Goal: Transaction & Acquisition: Book appointment/travel/reservation

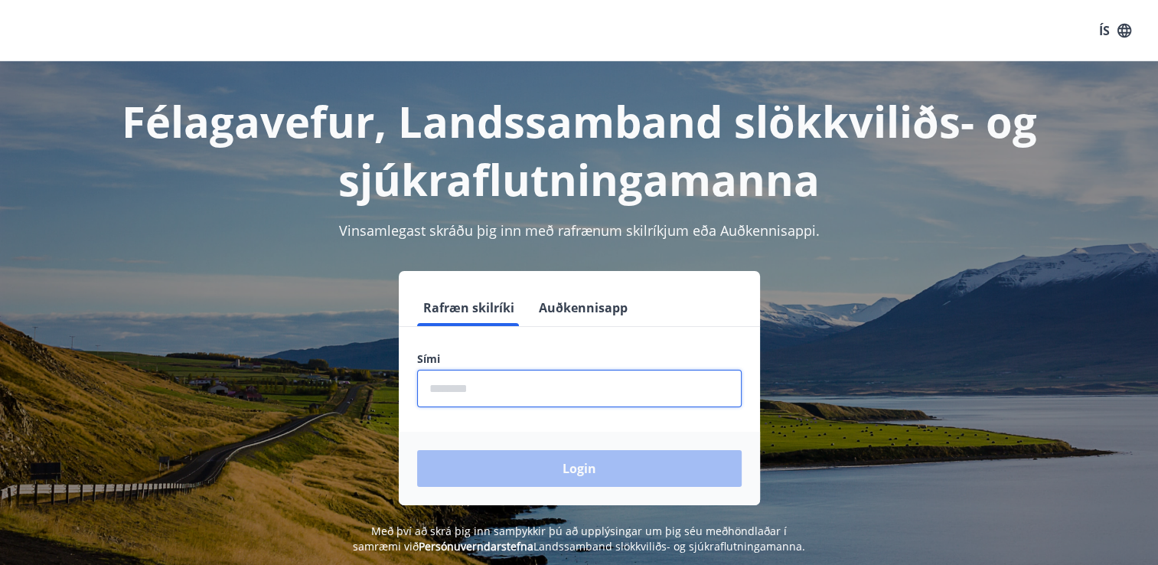
click at [448, 385] on input "phone" at bounding box center [579, 389] width 325 height 38
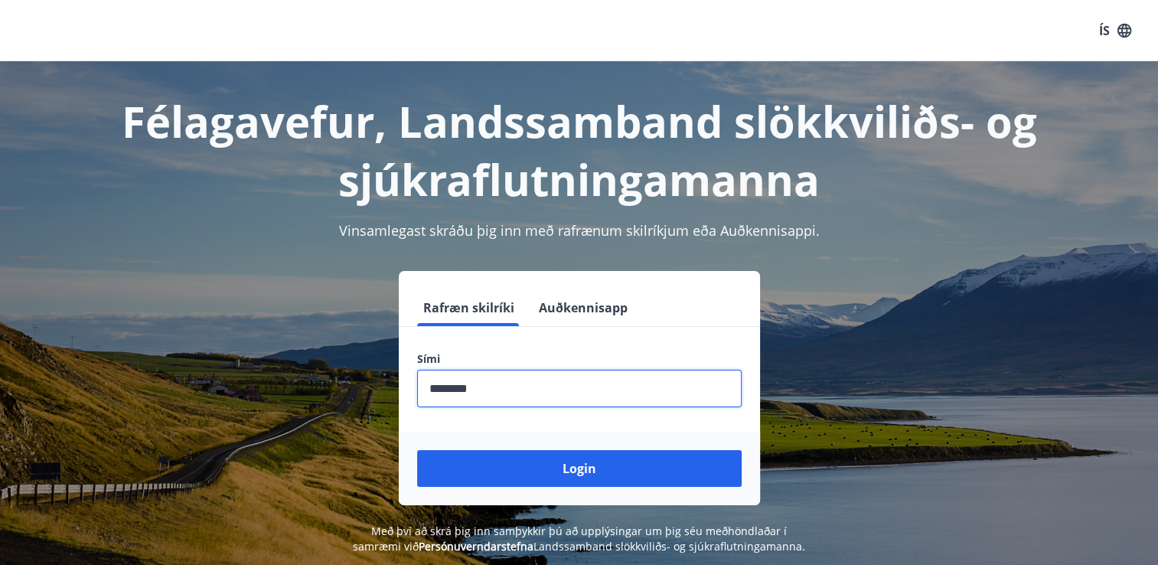
type input "********"
click at [417, 450] on button "Login" at bounding box center [579, 468] width 325 height 37
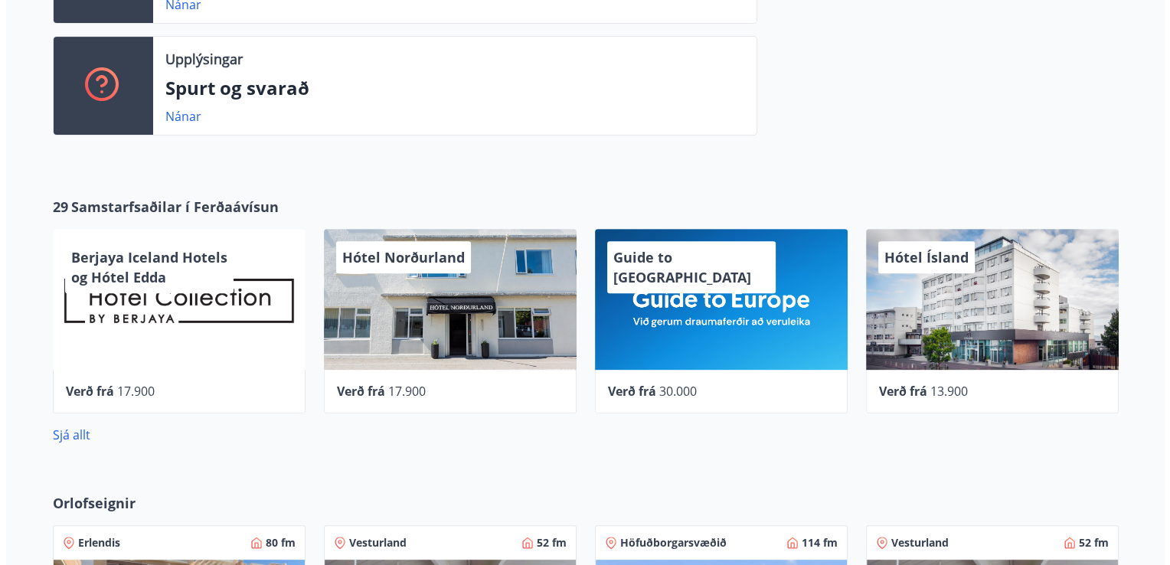
scroll to position [517, 0]
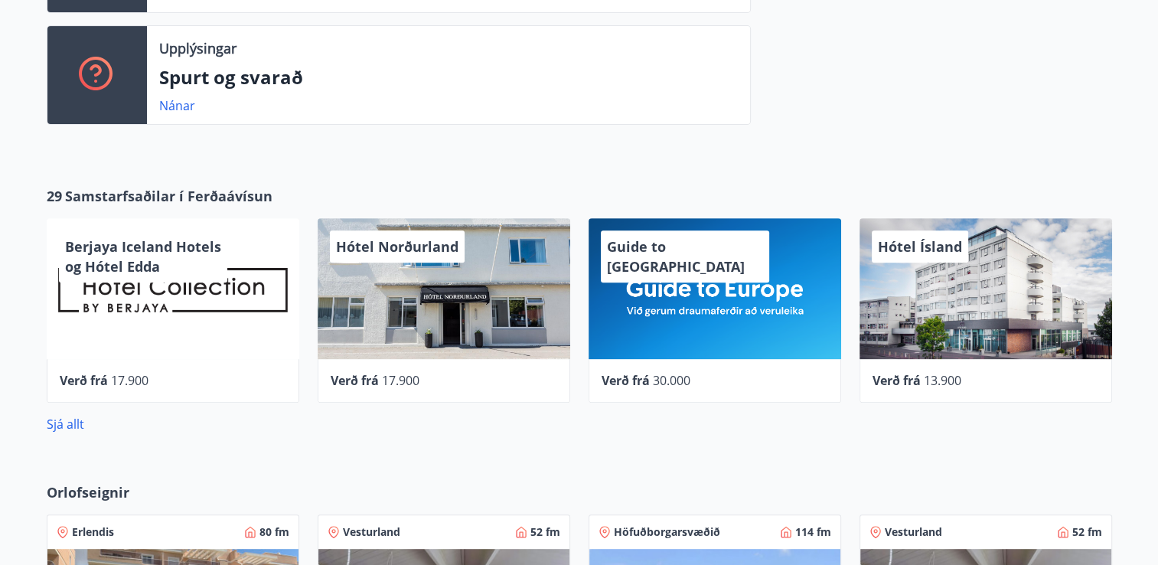
click at [450, 310] on div "Hótel Norðurland" at bounding box center [444, 288] width 253 height 141
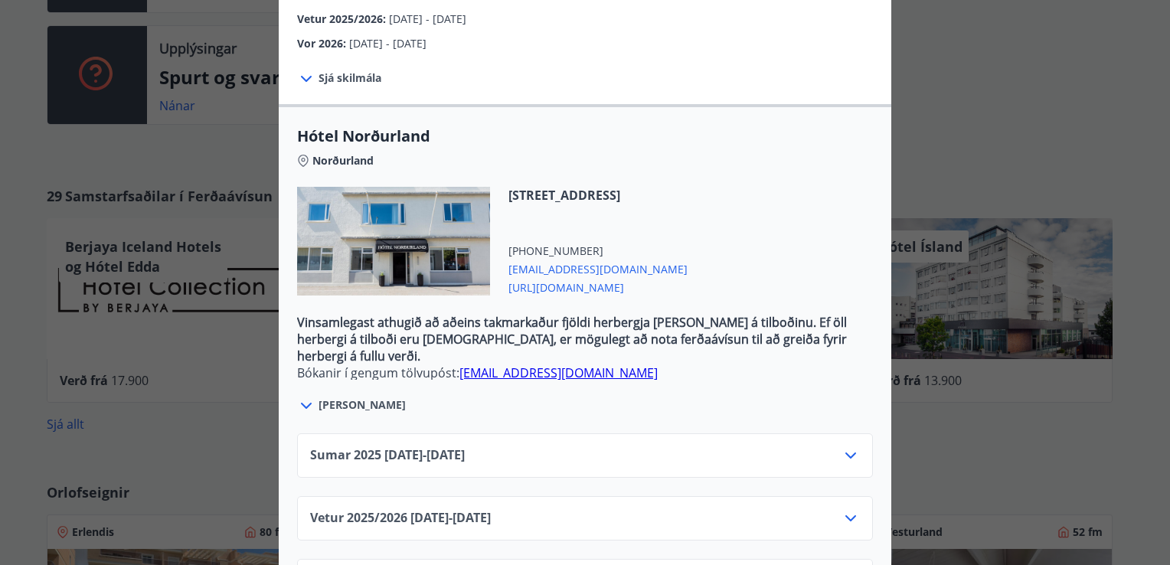
scroll to position [413, 0]
drag, startPoint x: 567, startPoint y: 271, endPoint x: 558, endPoint y: 266, distance: 10.6
click at [558, 276] on span "https://hotel-nordurland.is/" at bounding box center [597, 285] width 179 height 18
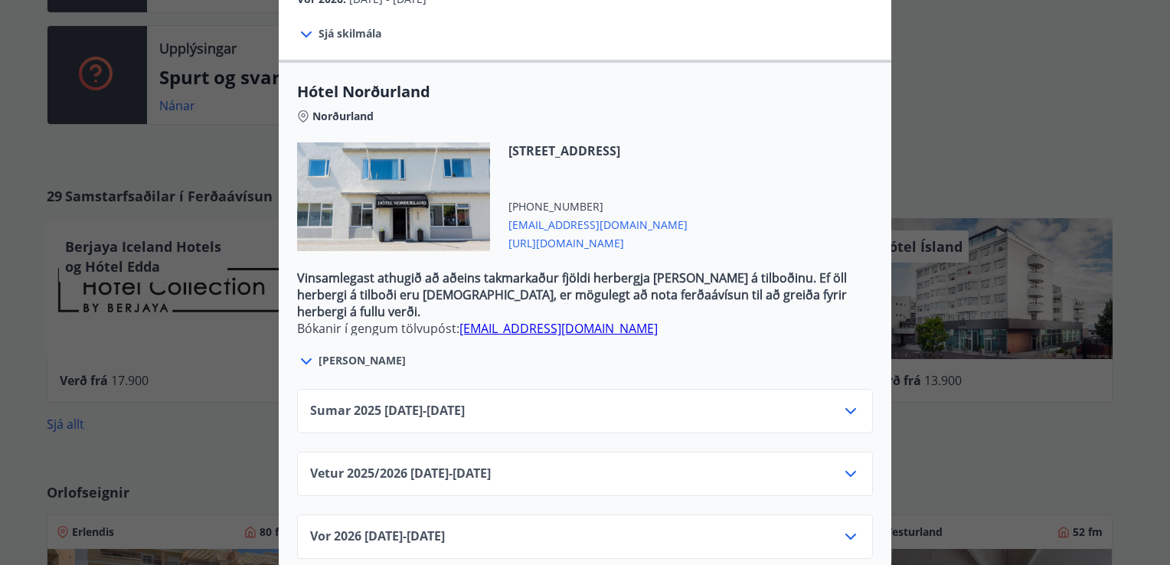
scroll to position [462, 0]
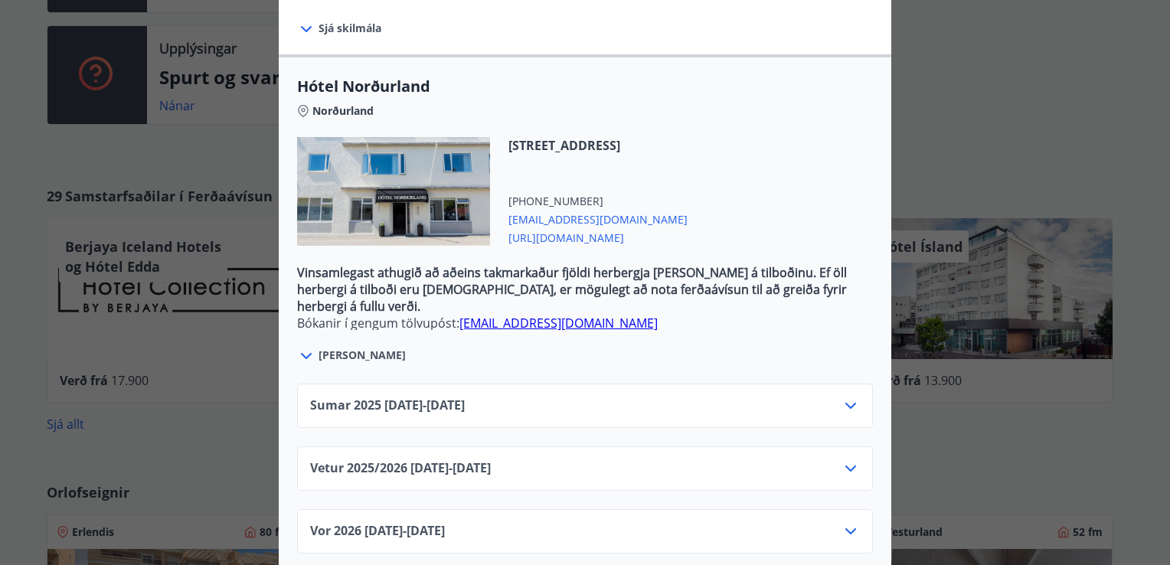
click at [848, 397] on icon at bounding box center [850, 406] width 18 height 18
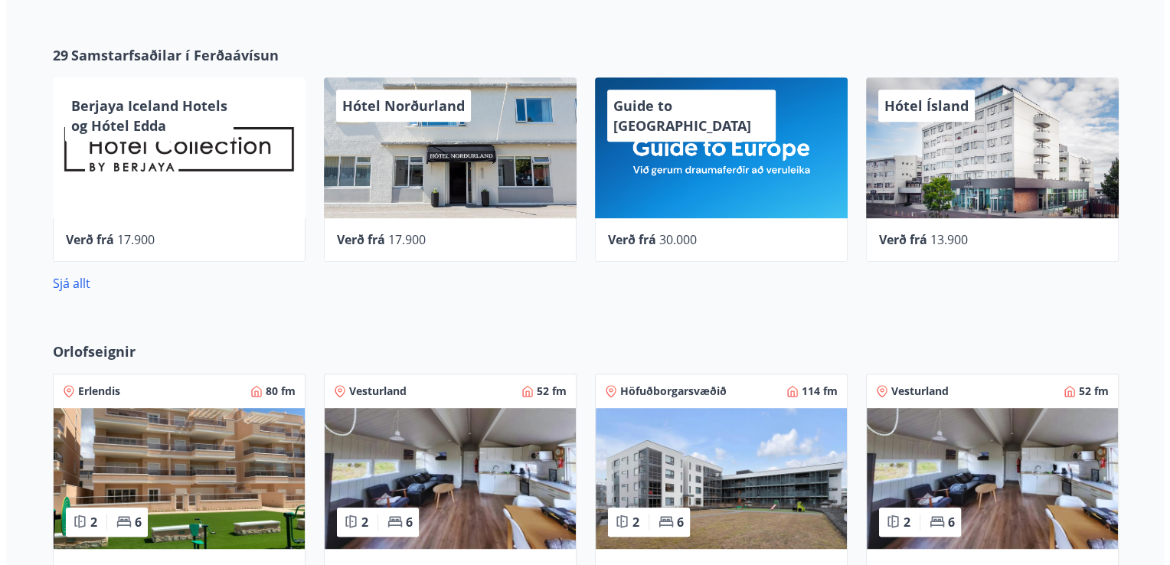
scroll to position [660, 0]
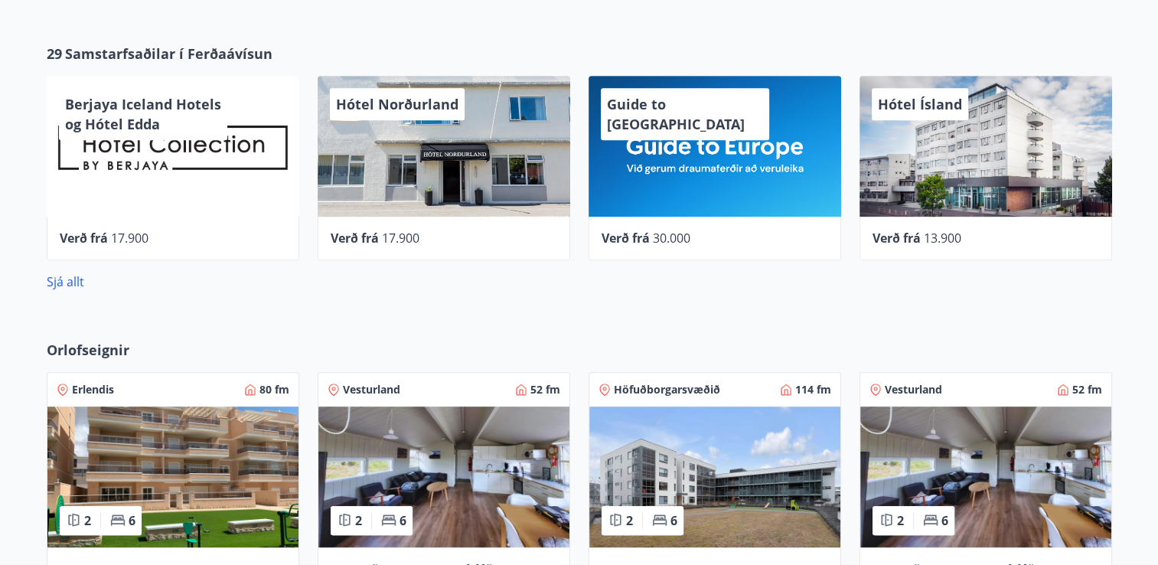
drag, startPoint x: 123, startPoint y: 145, endPoint x: 79, endPoint y: 178, distance: 55.3
click at [79, 178] on div "Berjaya Iceland Hotels og Hótel Edda" at bounding box center [173, 146] width 253 height 141
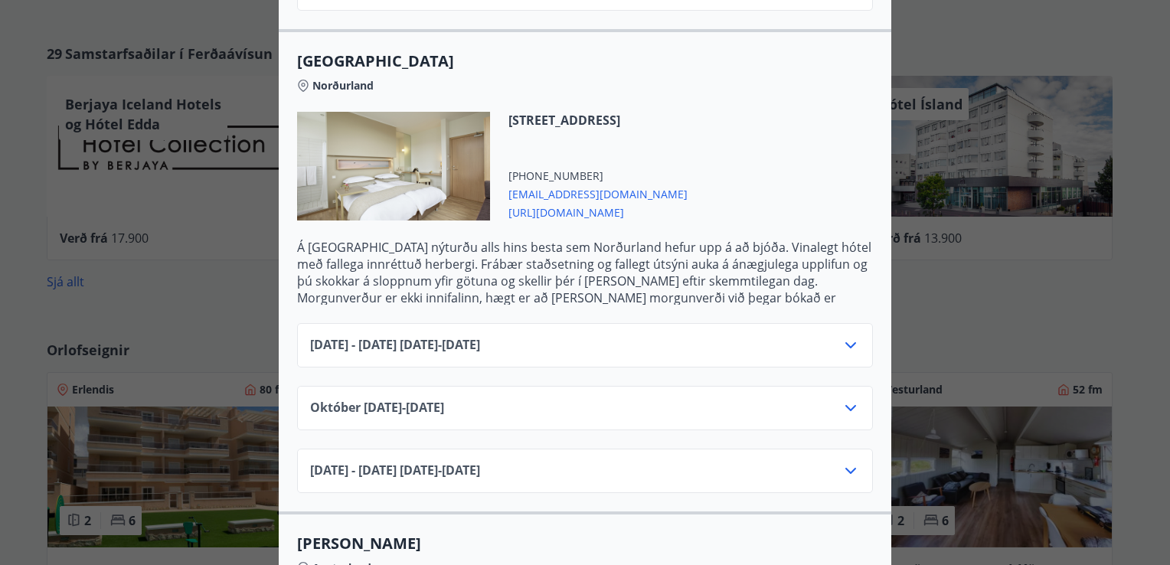
scroll to position [905, 0]
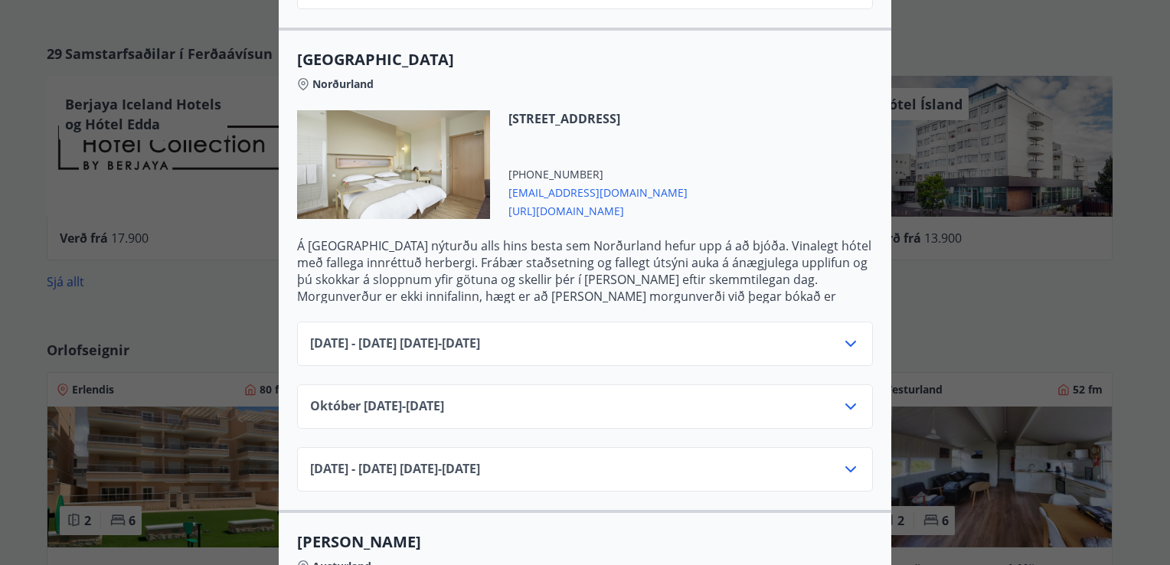
click at [647, 335] on div "Júní 2025 - September 2025 01.06.25 - 30.09.25" at bounding box center [585, 350] width 550 height 31
click at [853, 335] on icon at bounding box center [850, 344] width 18 height 18
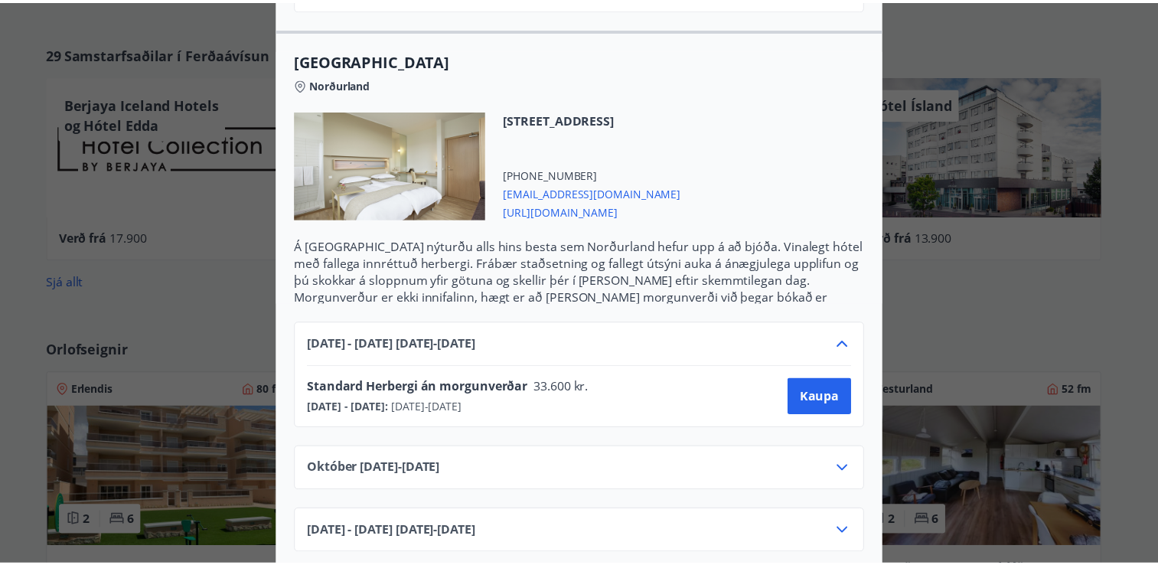
scroll to position [0, 0]
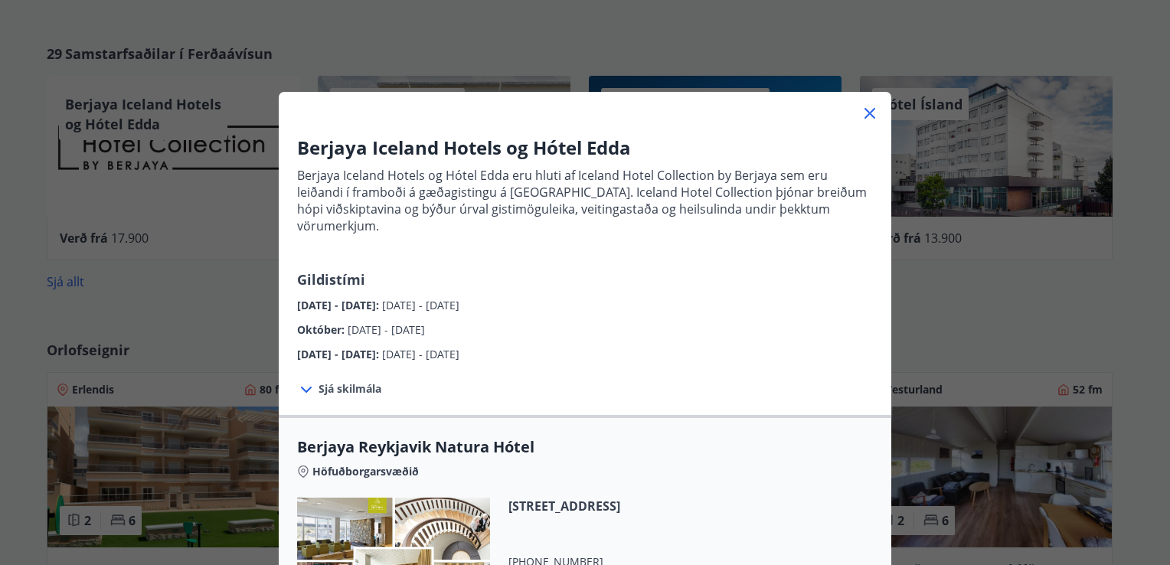
click at [930, 60] on div "Berjaya Iceland Hotels og Hótel Edda Berjaya Iceland Hotels og Hótel Edda eru h…" at bounding box center [585, 282] width 1170 height 565
click at [866, 119] on icon at bounding box center [869, 113] width 18 height 18
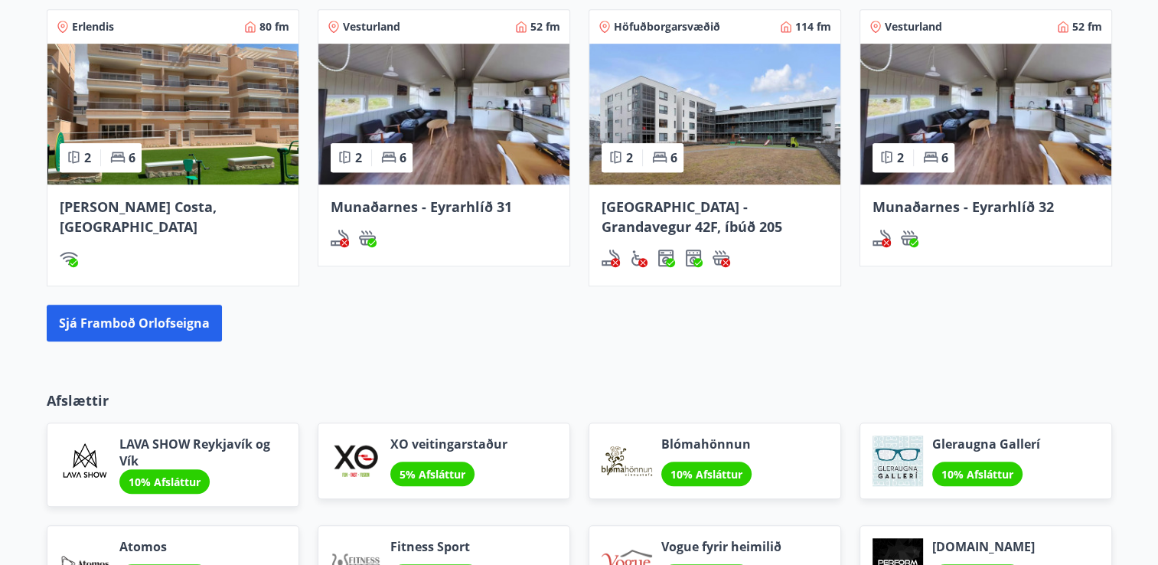
scroll to position [1024, 0]
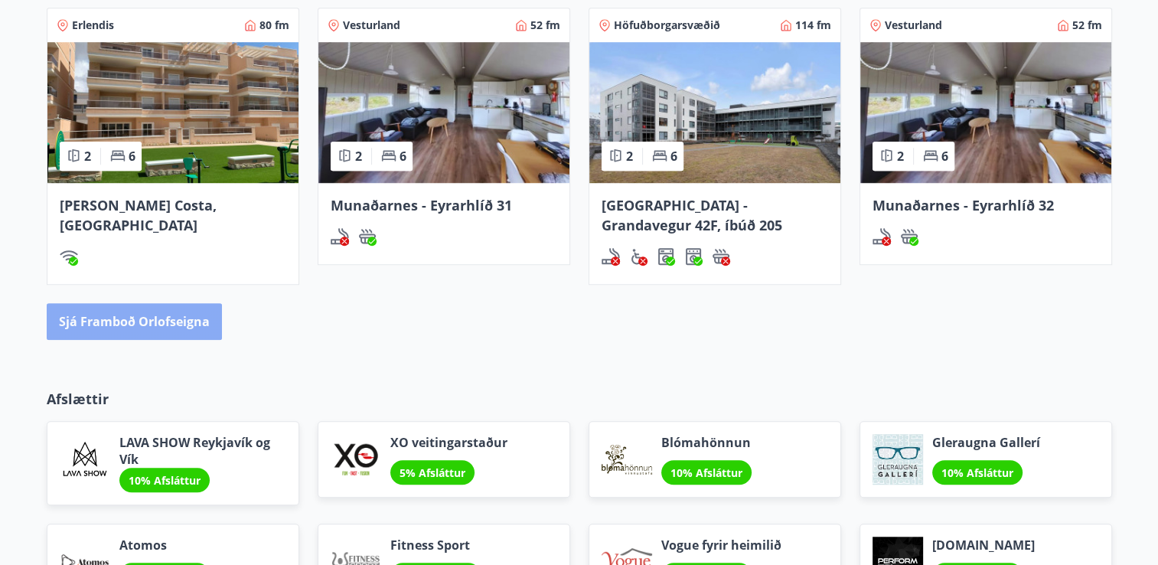
click at [184, 328] on button "Sjá framboð orlofseigna" at bounding box center [134, 321] width 175 height 37
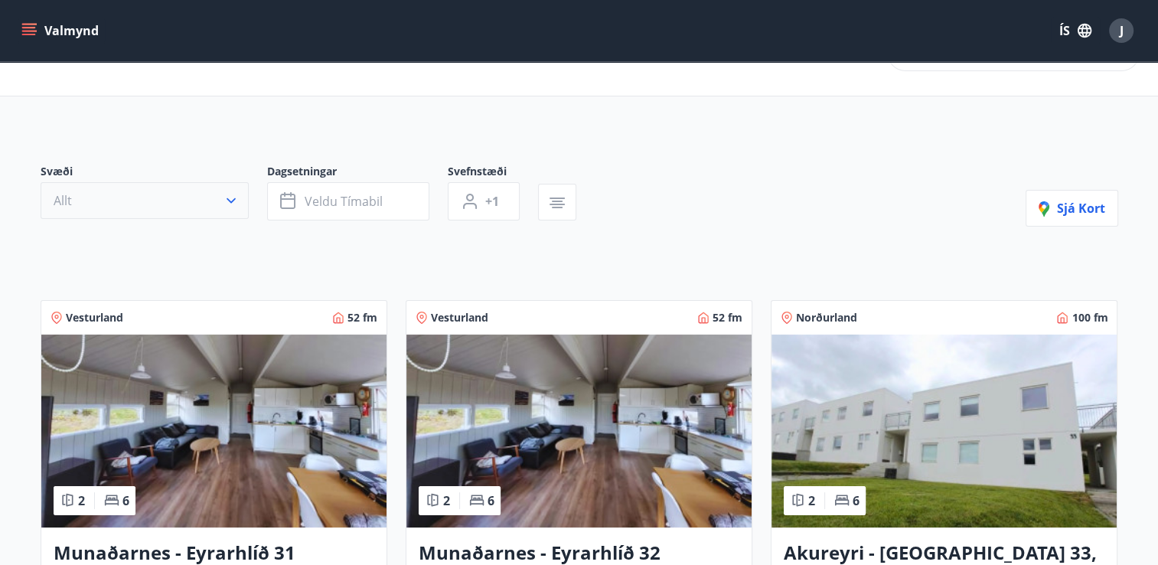
scroll to position [52, 0]
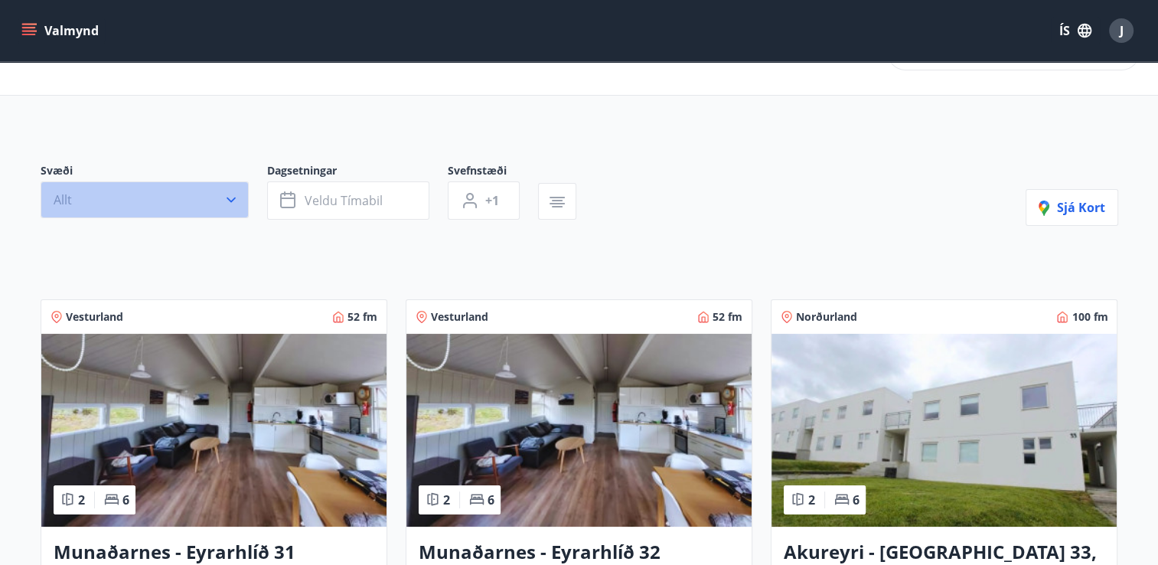
click at [168, 207] on button "Allt" at bounding box center [145, 199] width 208 height 37
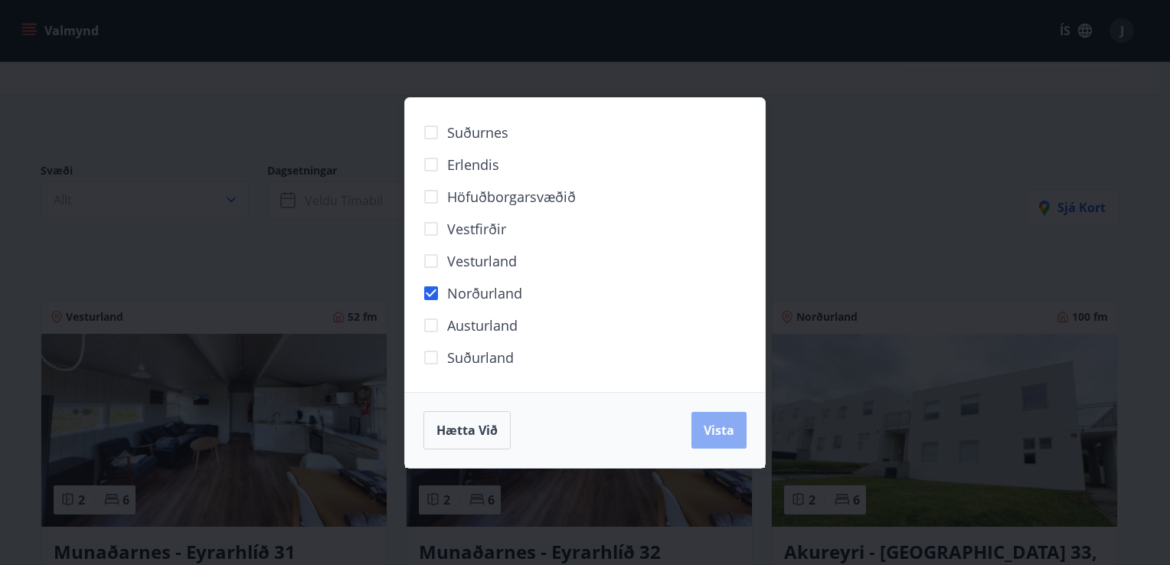
click at [740, 438] on button "Vista" at bounding box center [718, 430] width 55 height 37
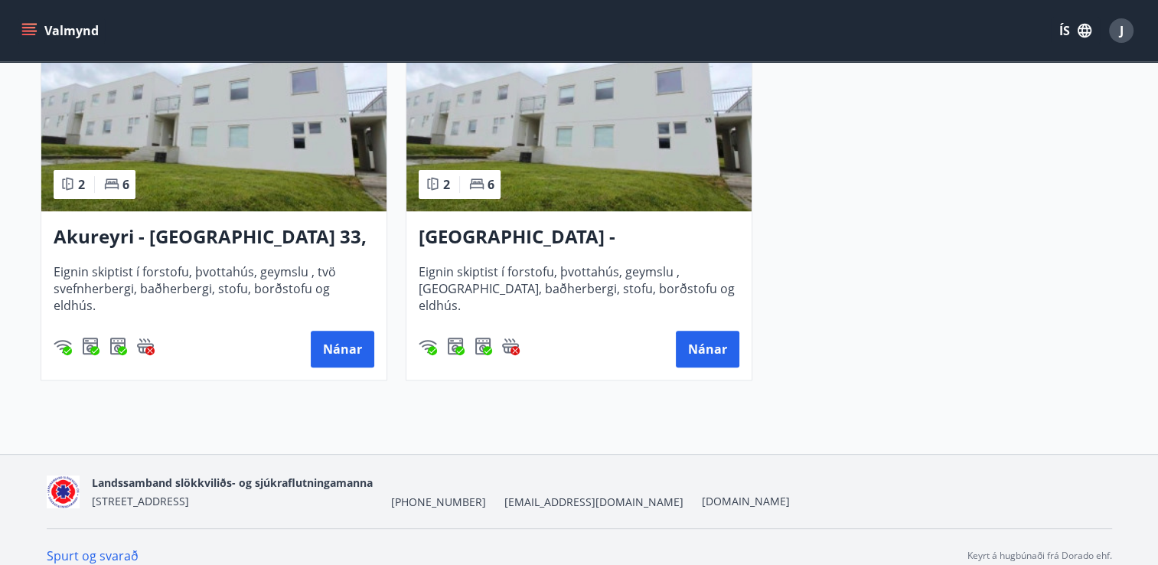
scroll to position [406, 0]
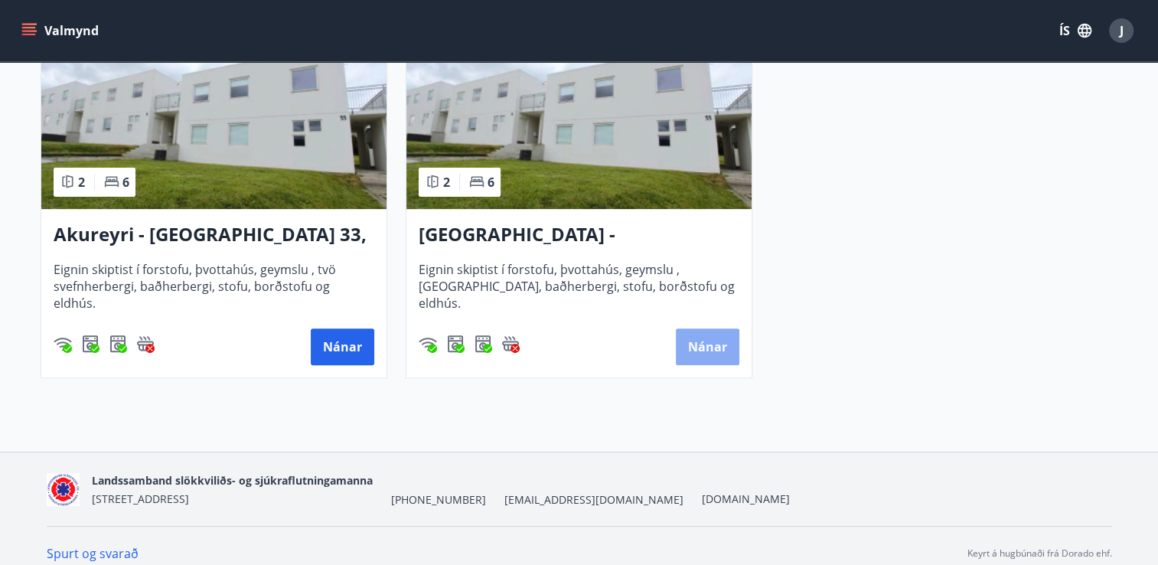
click at [700, 357] on button "Nánar" at bounding box center [708, 346] width 64 height 37
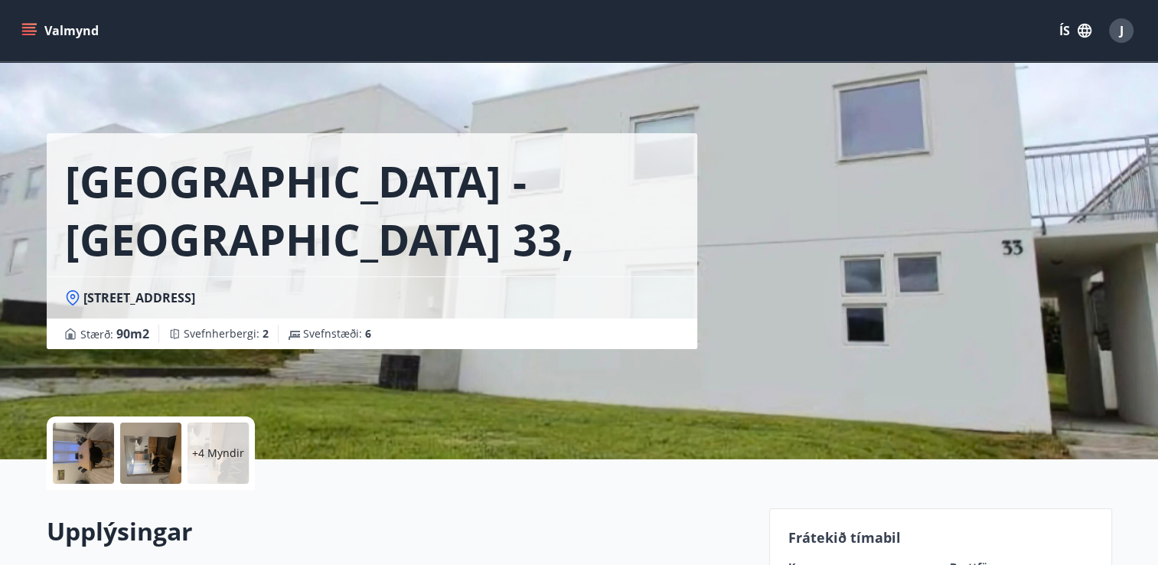
click at [86, 466] on div at bounding box center [83, 453] width 61 height 61
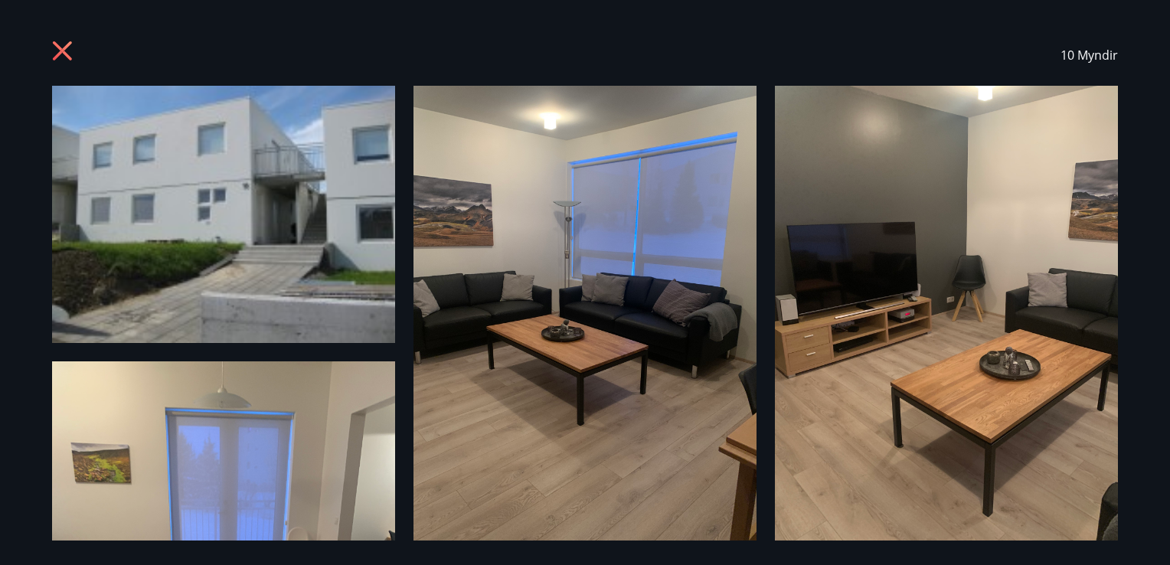
click at [66, 52] on icon at bounding box center [64, 53] width 24 height 24
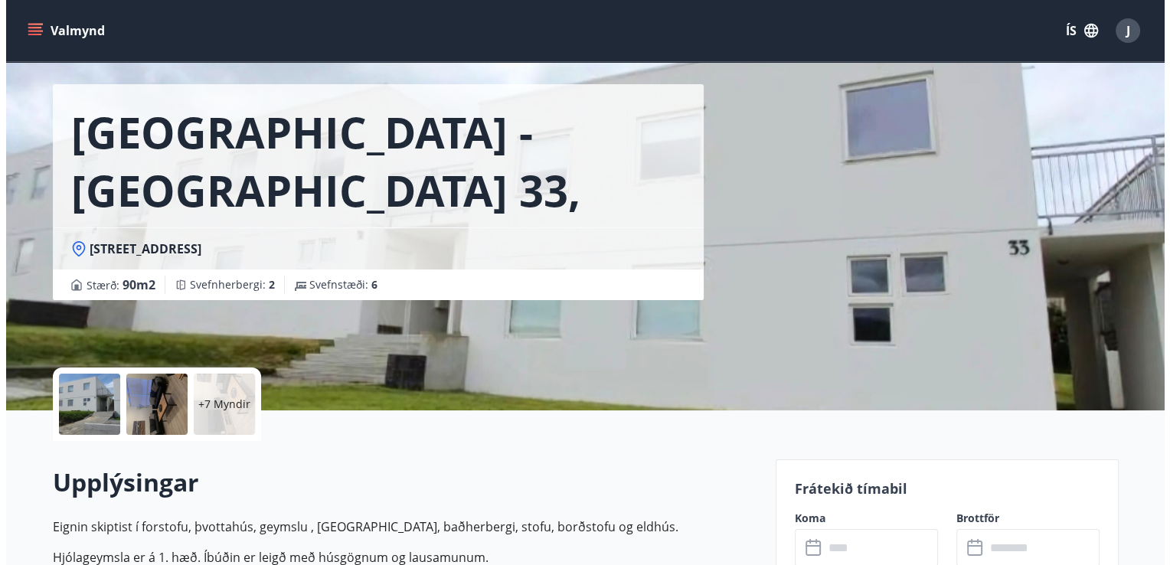
scroll to position [46, 0]
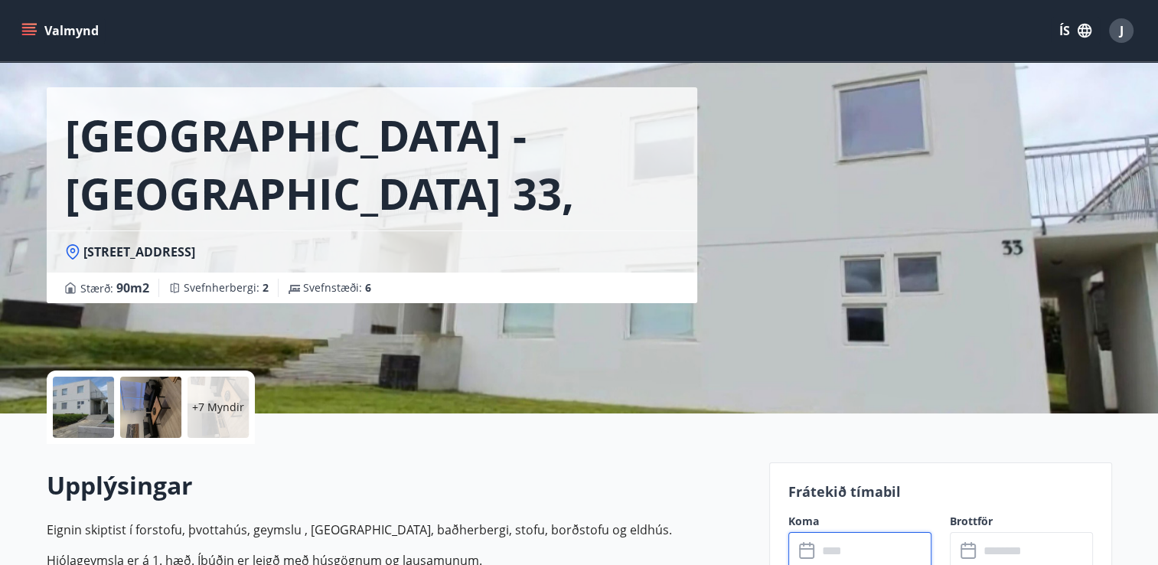
click at [834, 547] on input "text" at bounding box center [875, 551] width 114 height 38
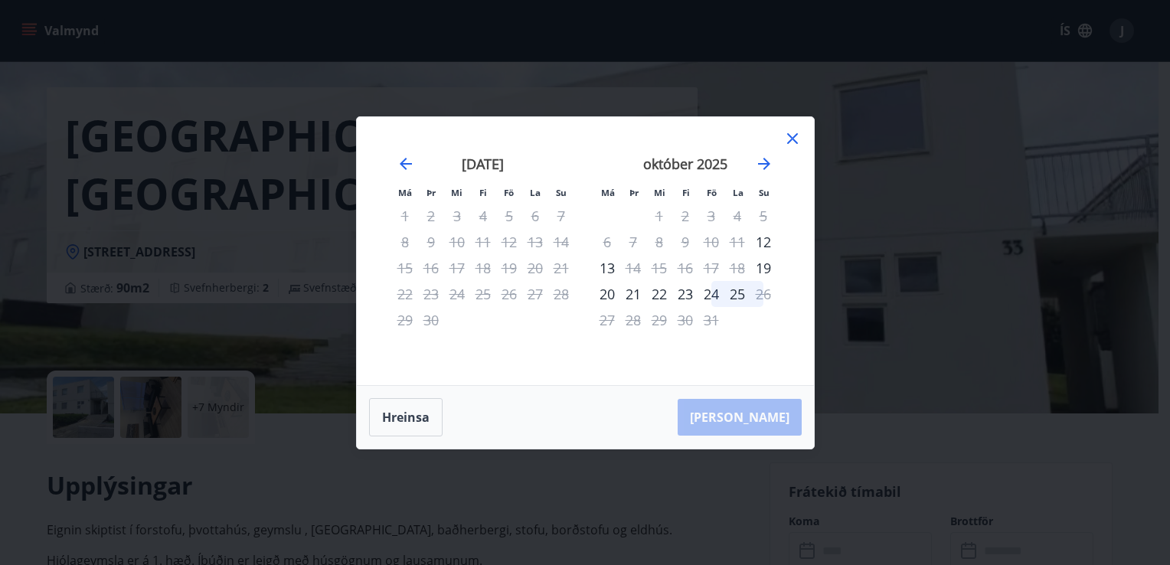
click at [793, 139] on icon at bounding box center [792, 138] width 11 height 11
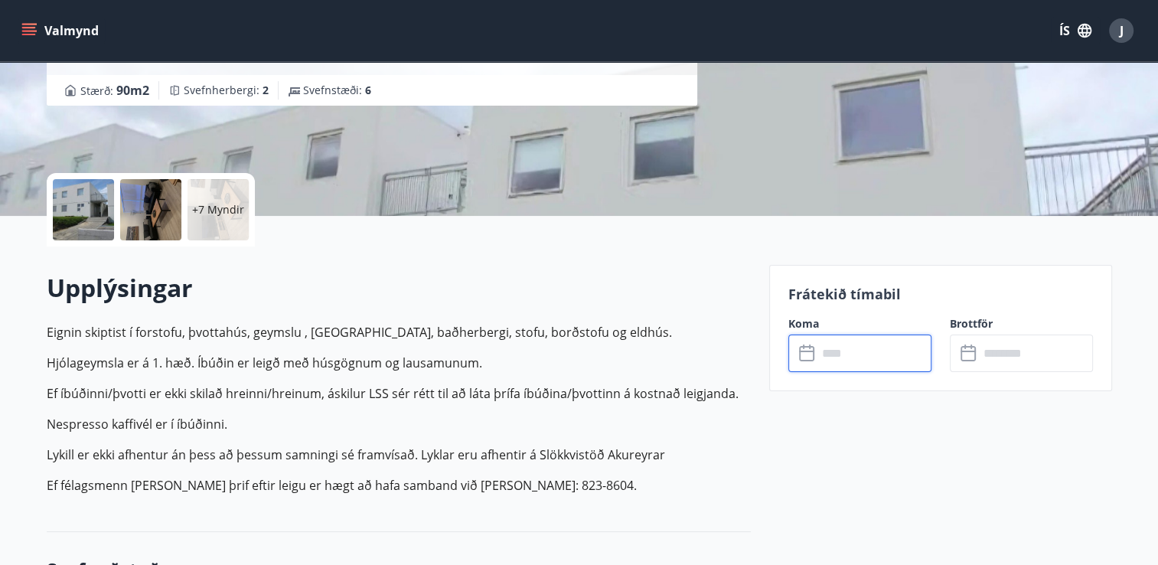
scroll to position [245, 0]
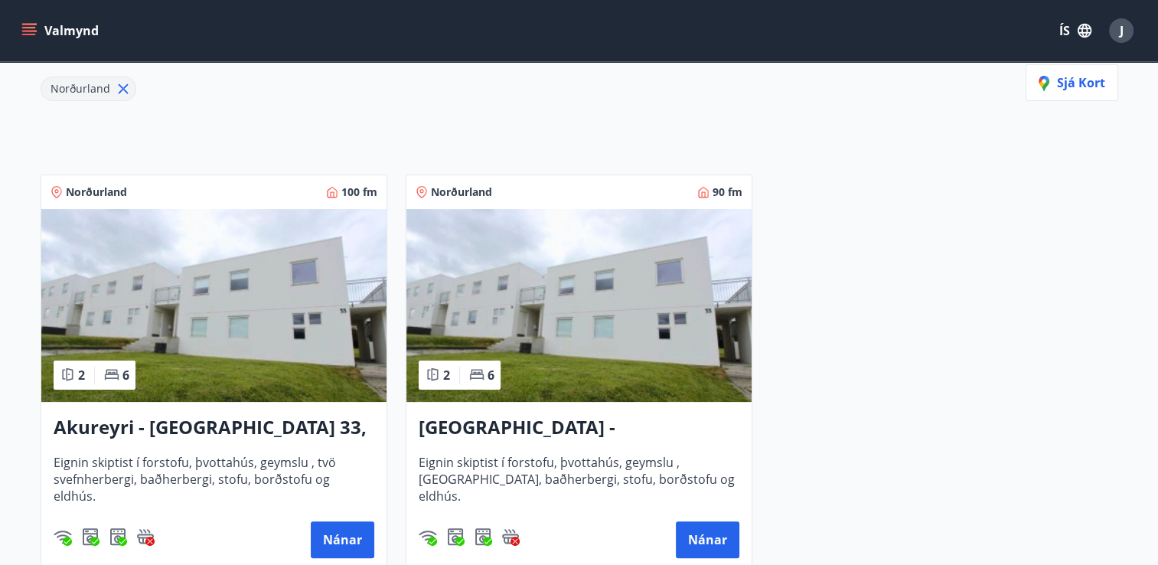
scroll to position [214, 0]
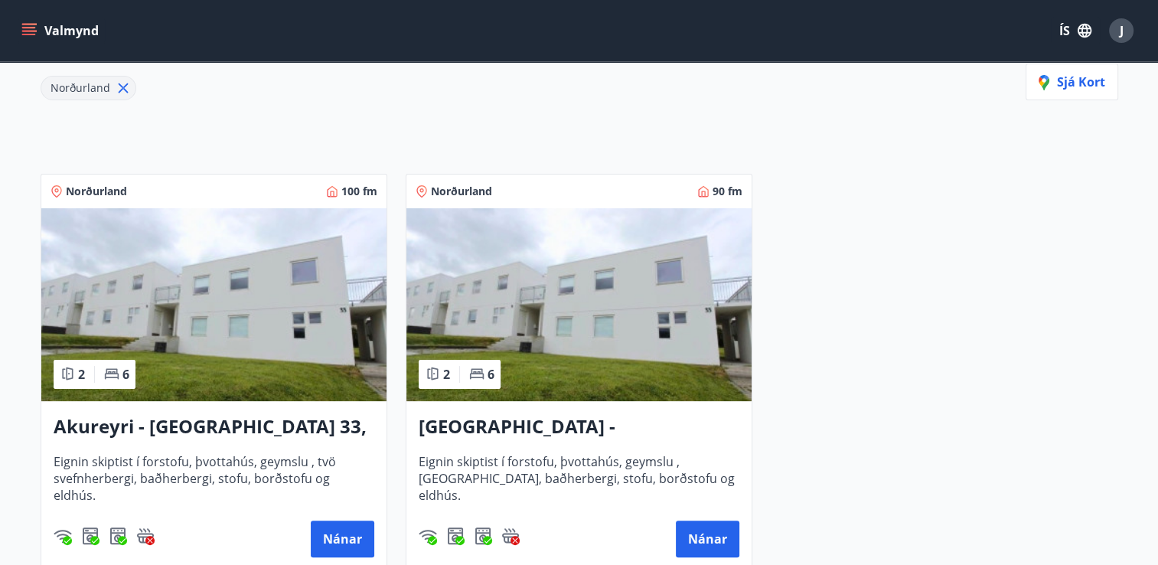
click at [190, 426] on h3 "Akureyri - [GEOGRAPHIC_DATA] 33, [PERSON_NAME]" at bounding box center [214, 427] width 321 height 28
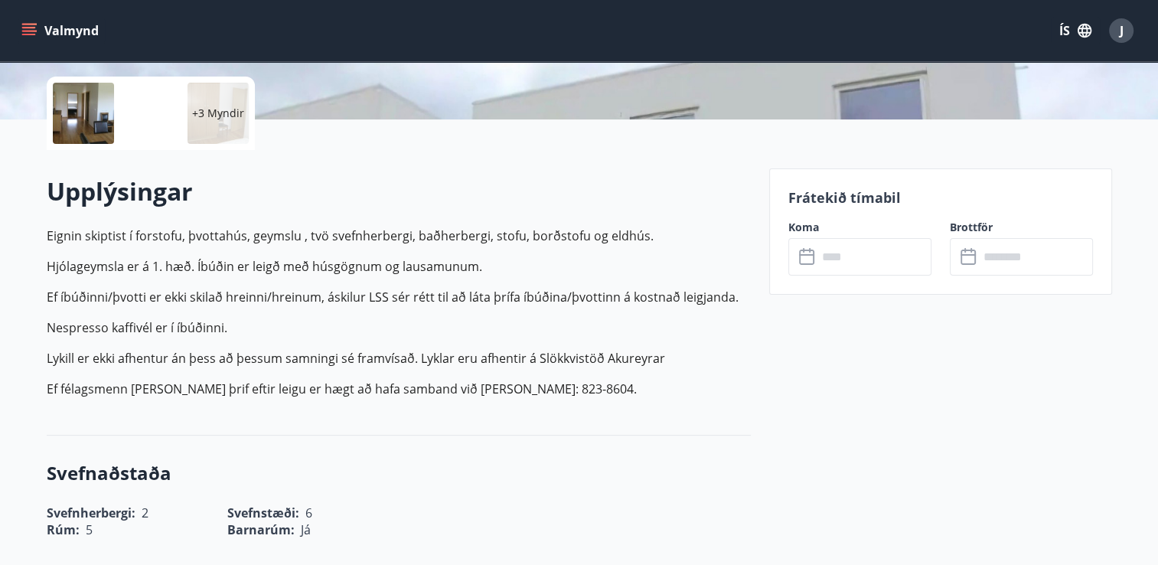
scroll to position [343, 0]
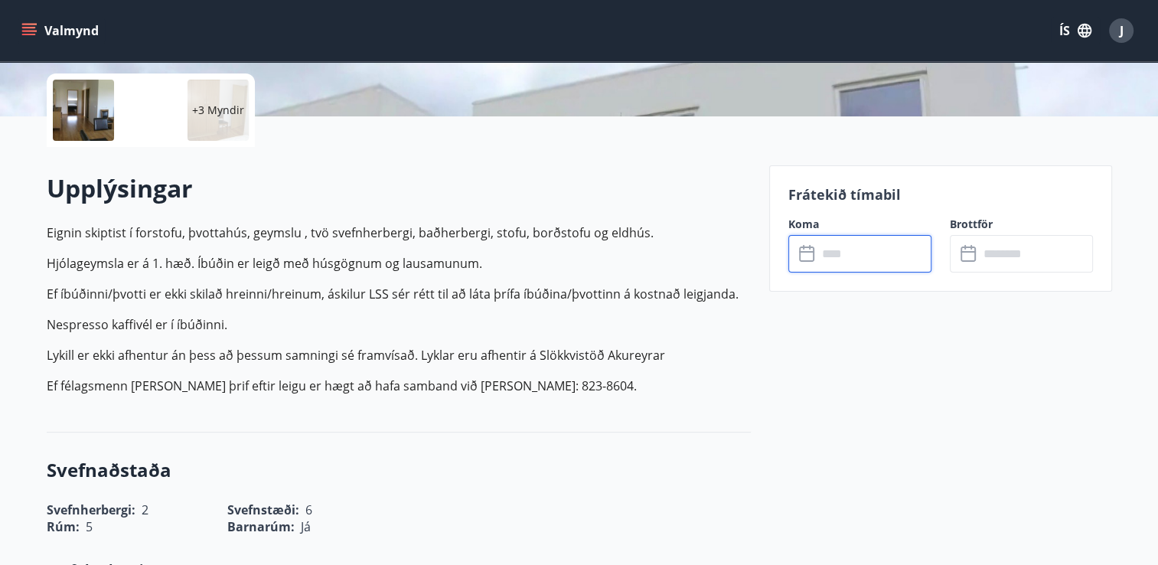
click at [837, 251] on input "text" at bounding box center [875, 254] width 114 height 38
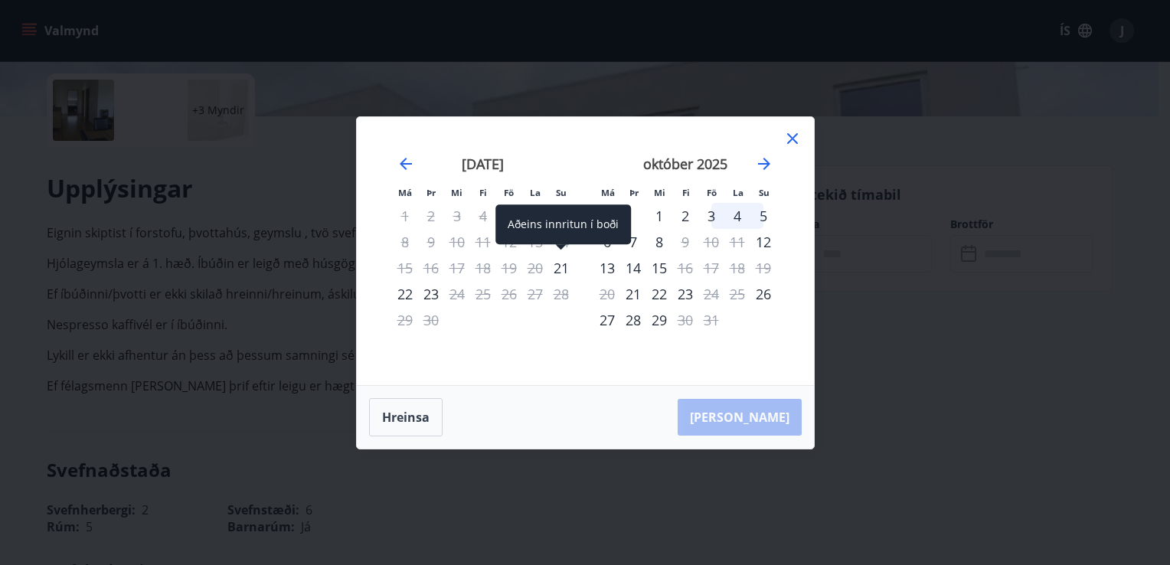
click at [560, 265] on div "21" at bounding box center [561, 268] width 26 height 26
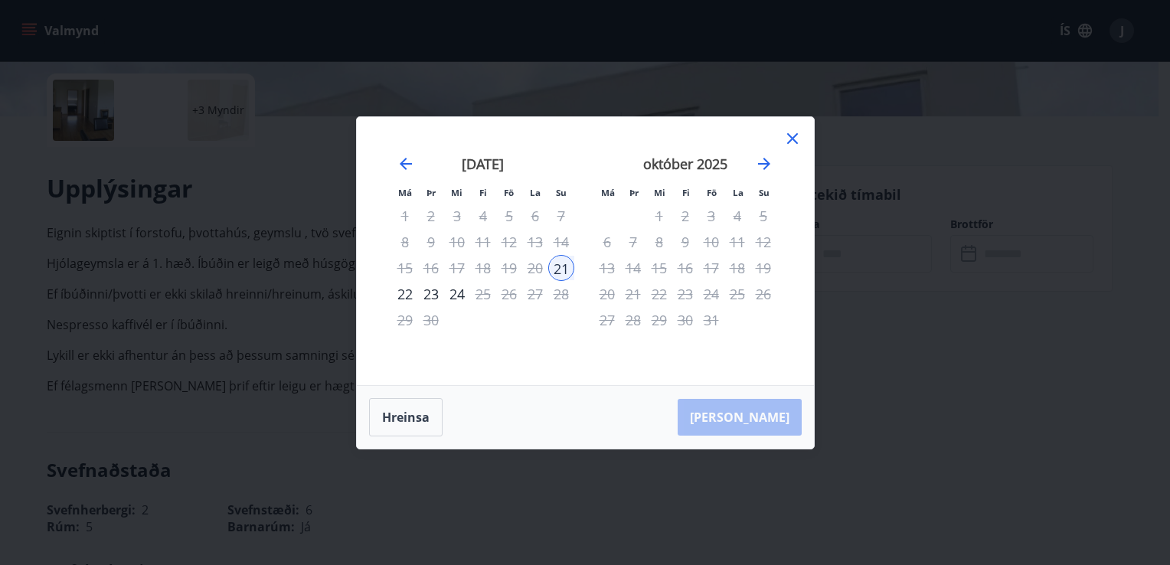
click at [400, 292] on div "22" at bounding box center [405, 294] width 26 height 26
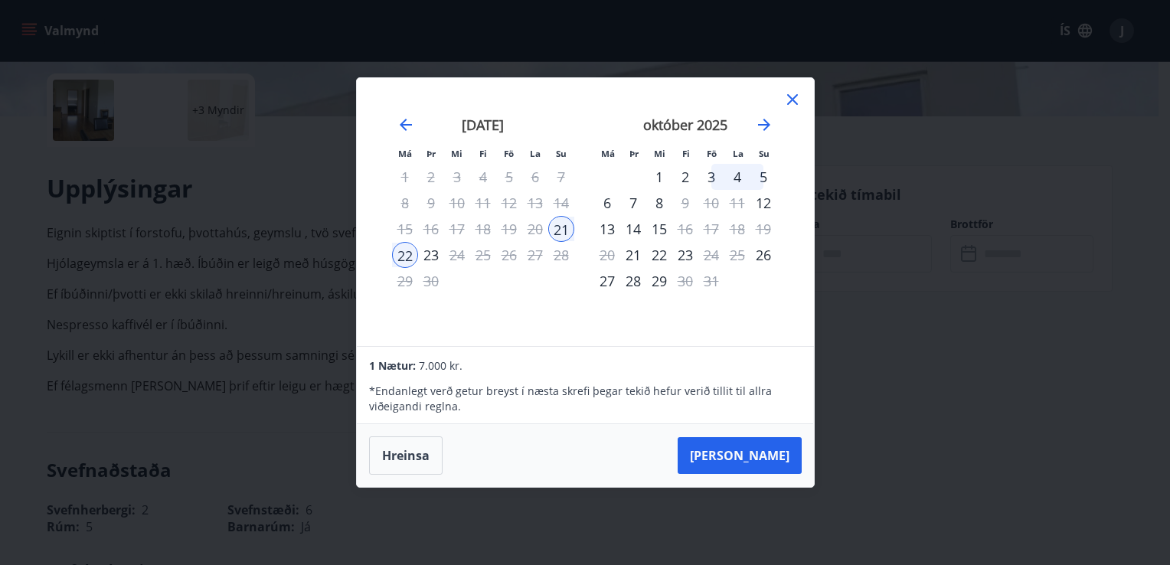
click at [793, 103] on icon at bounding box center [792, 99] width 18 height 18
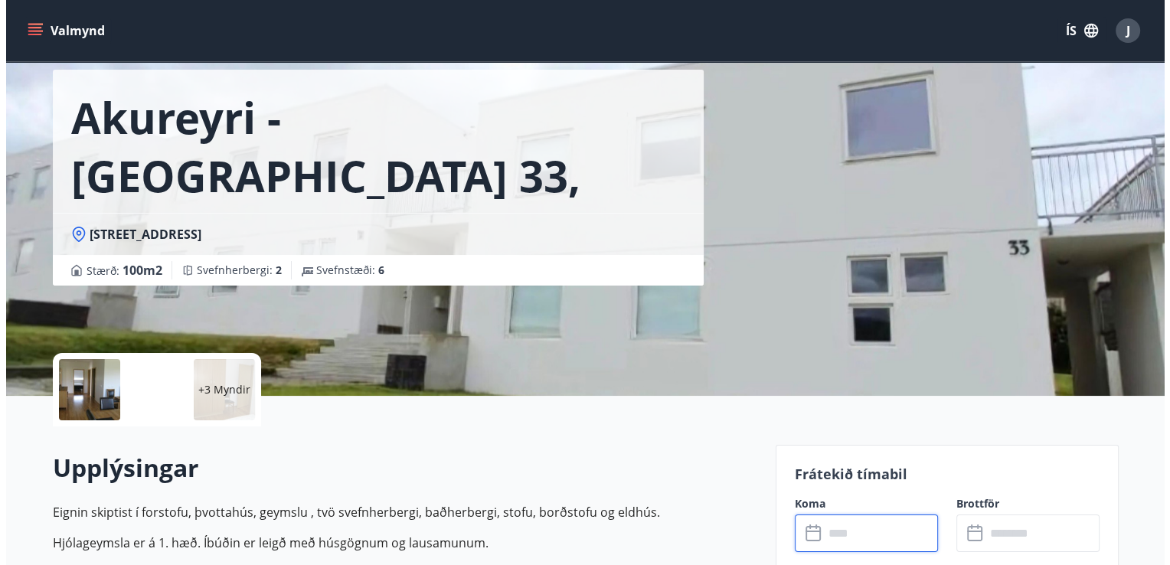
scroll to position [63, 0]
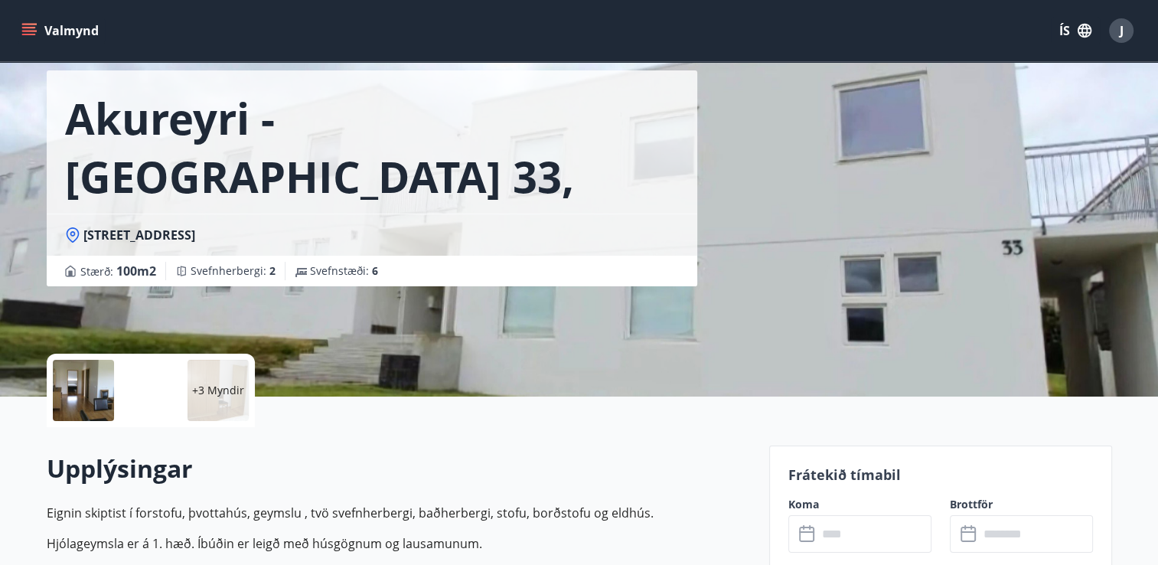
click at [249, 387] on div "+3 Myndir" at bounding box center [151, 390] width 208 height 73
click at [222, 391] on p "+3 Myndir" at bounding box center [218, 390] width 52 height 15
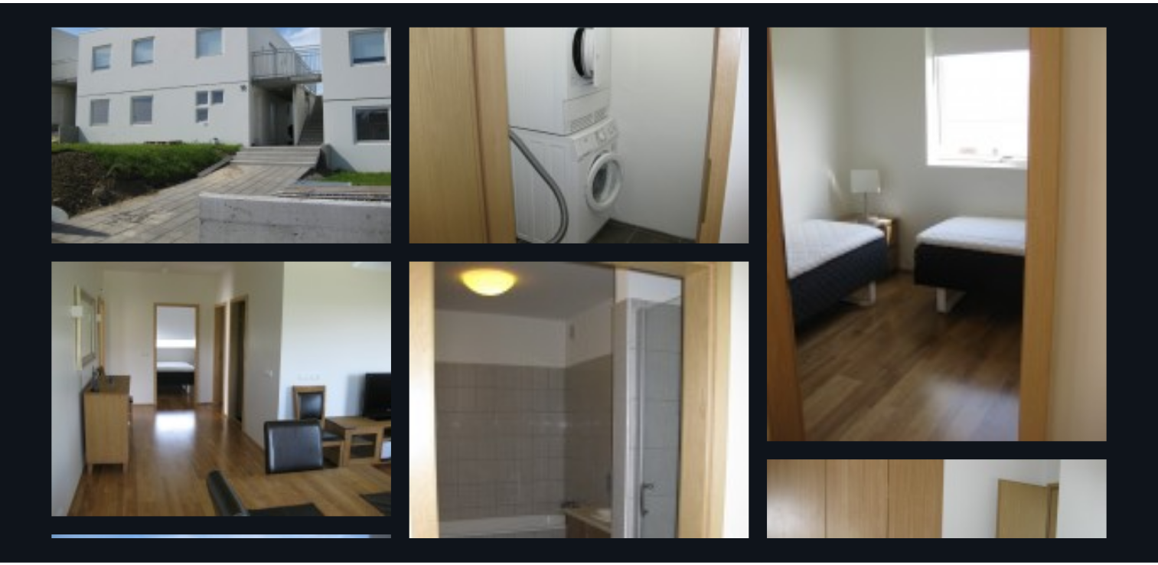
scroll to position [0, 0]
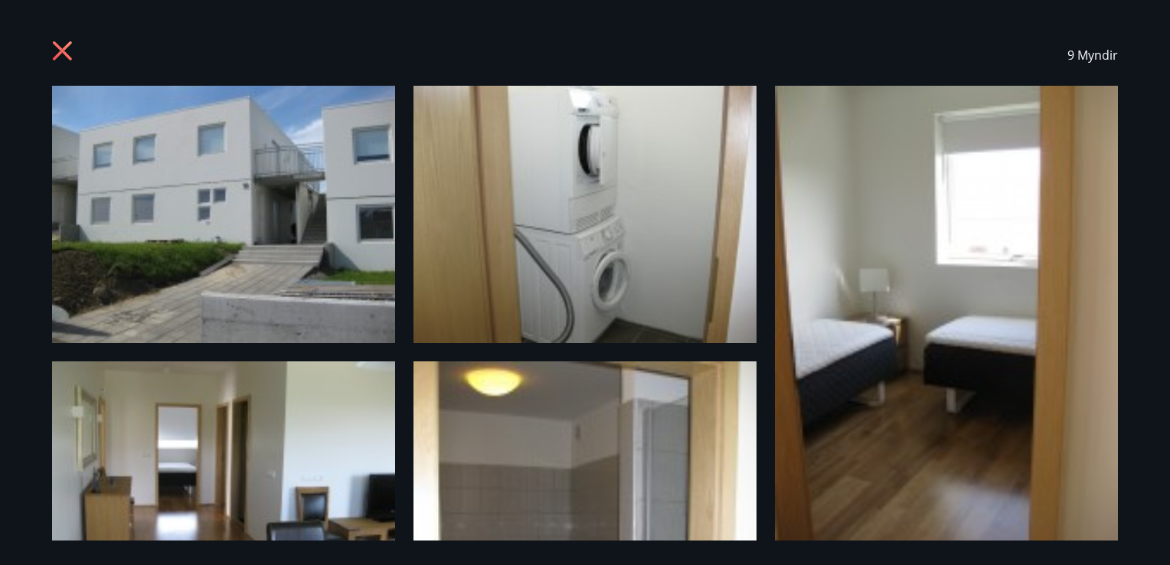
click at [61, 60] on icon at bounding box center [64, 53] width 24 height 24
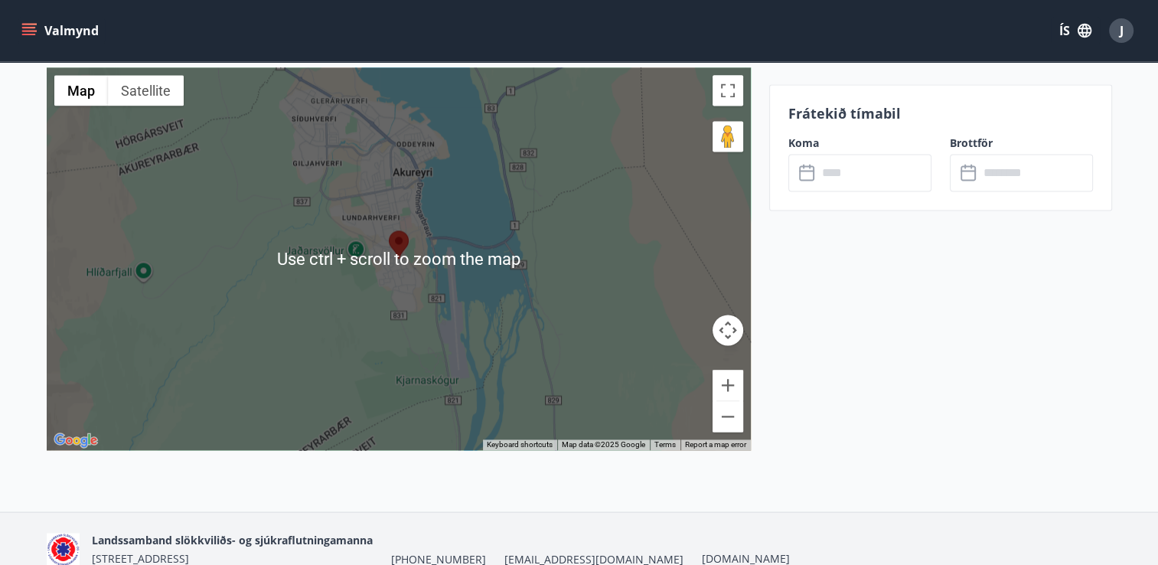
scroll to position [2164, 0]
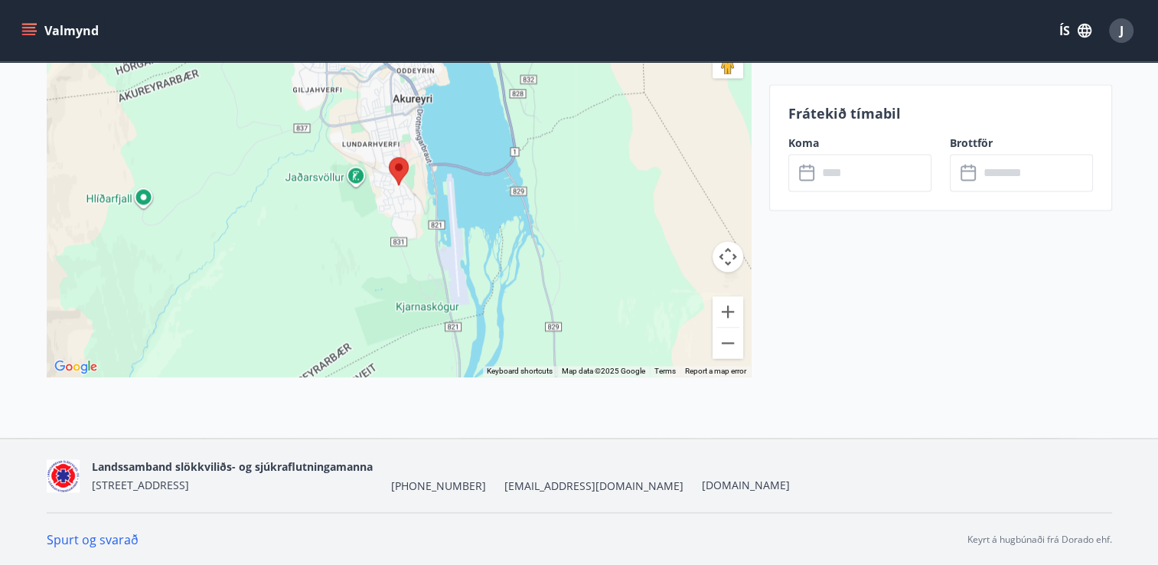
click at [70, 539] on link "Spurt og svarað" at bounding box center [93, 539] width 92 height 17
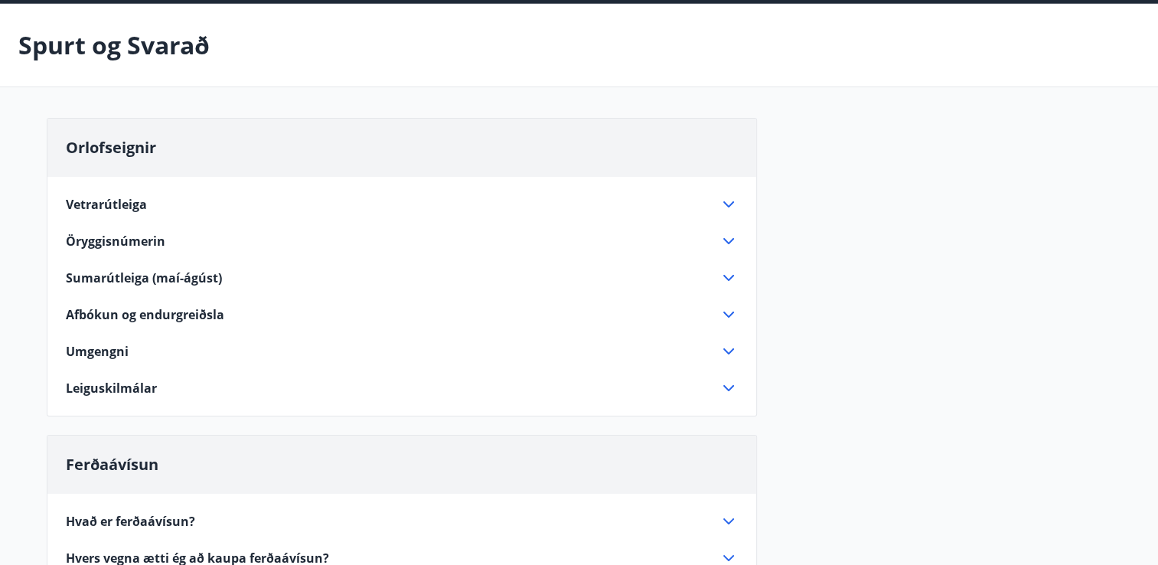
scroll to position [67, 0]
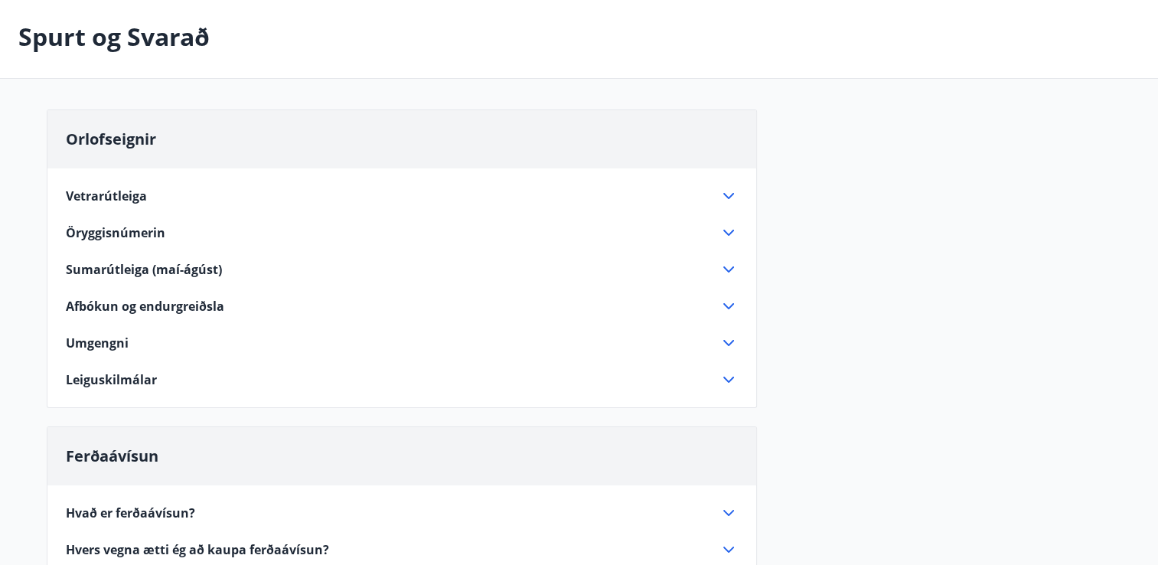
click at [731, 381] on icon at bounding box center [729, 380] width 18 height 18
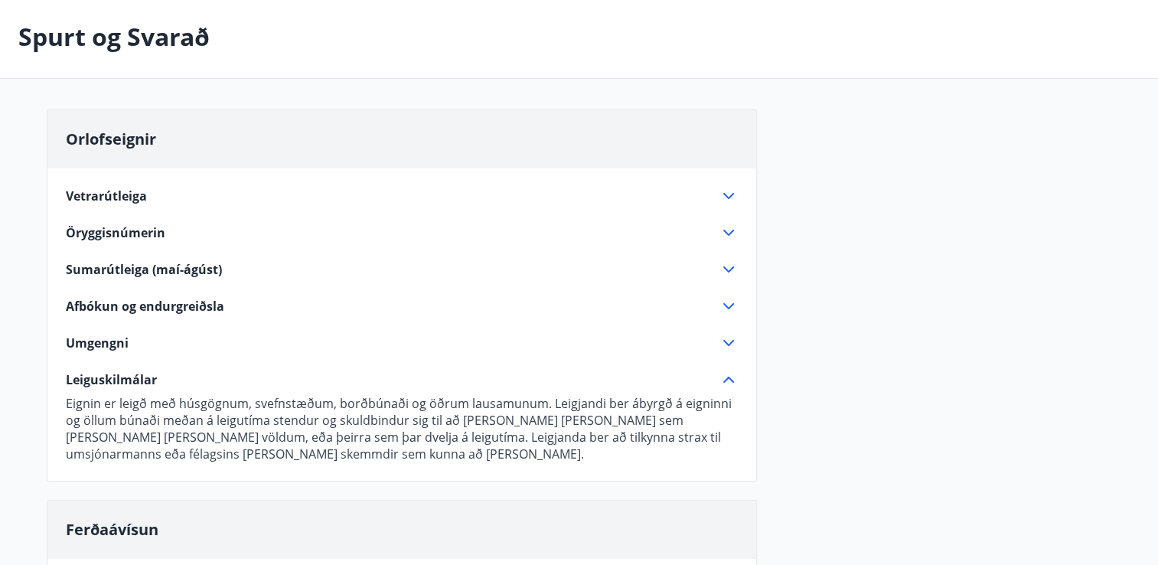
click at [725, 338] on icon at bounding box center [729, 343] width 18 height 18
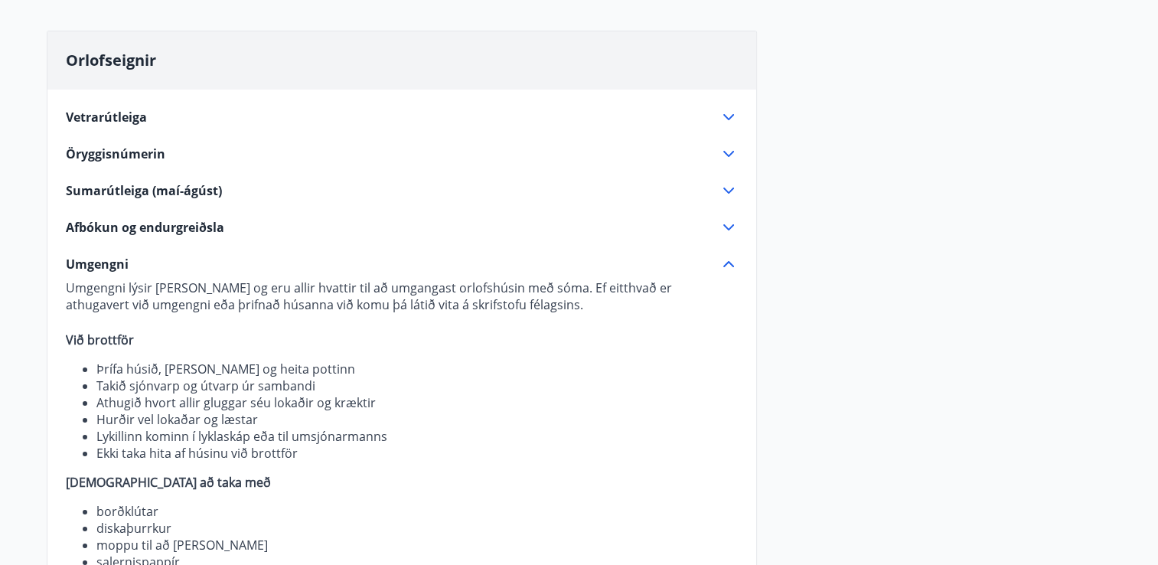
scroll to position [147, 0]
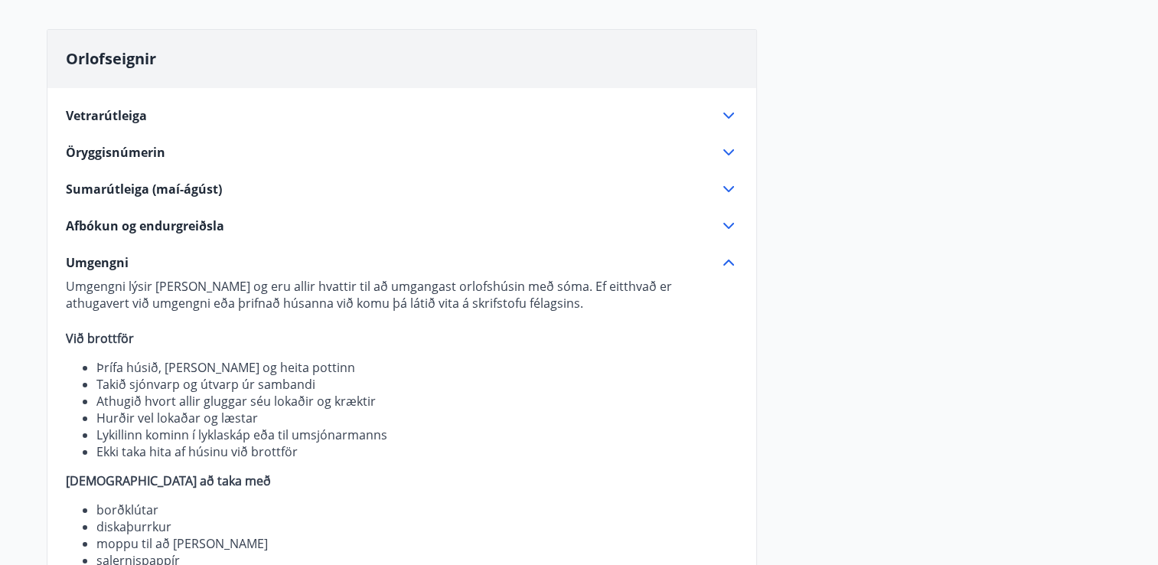
click at [721, 225] on icon at bounding box center [729, 226] width 18 height 18
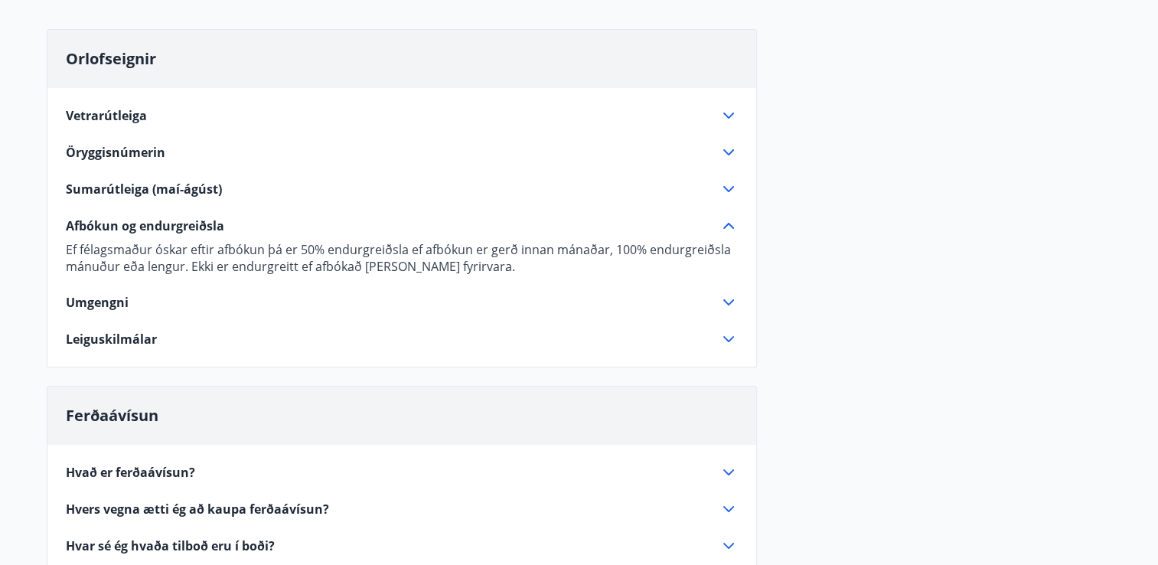
click at [721, 225] on icon at bounding box center [729, 226] width 18 height 18
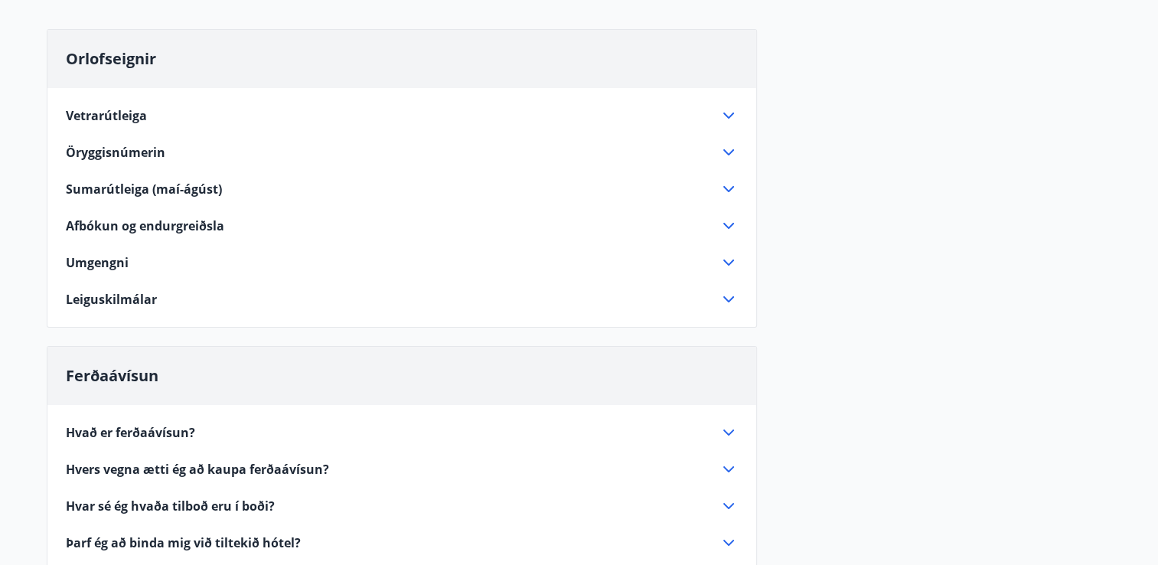
click at [732, 298] on icon at bounding box center [728, 299] width 11 height 6
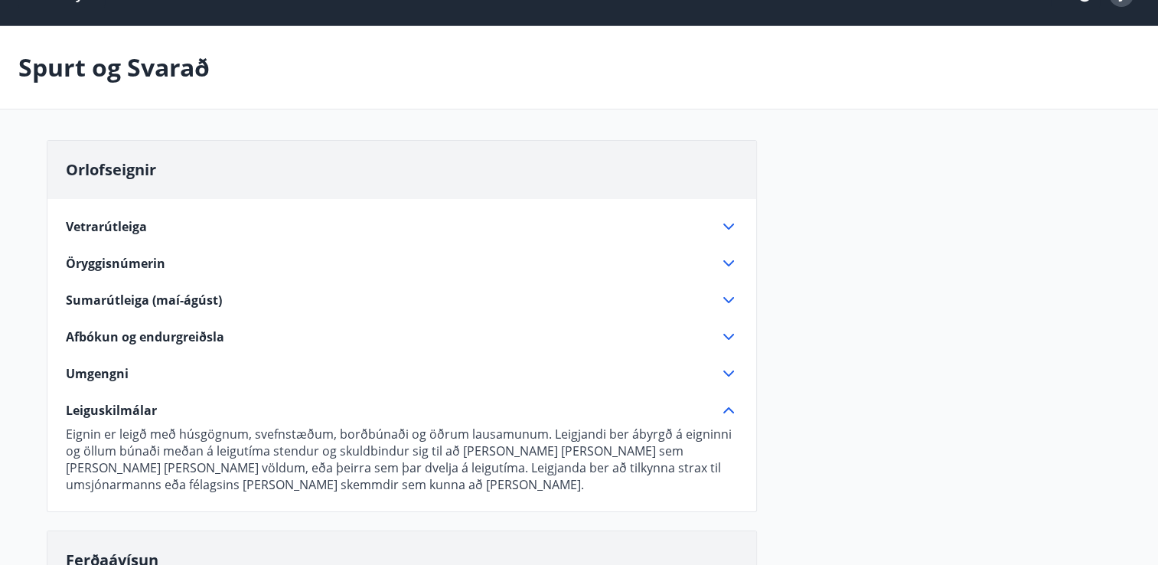
scroll to position [0, 0]
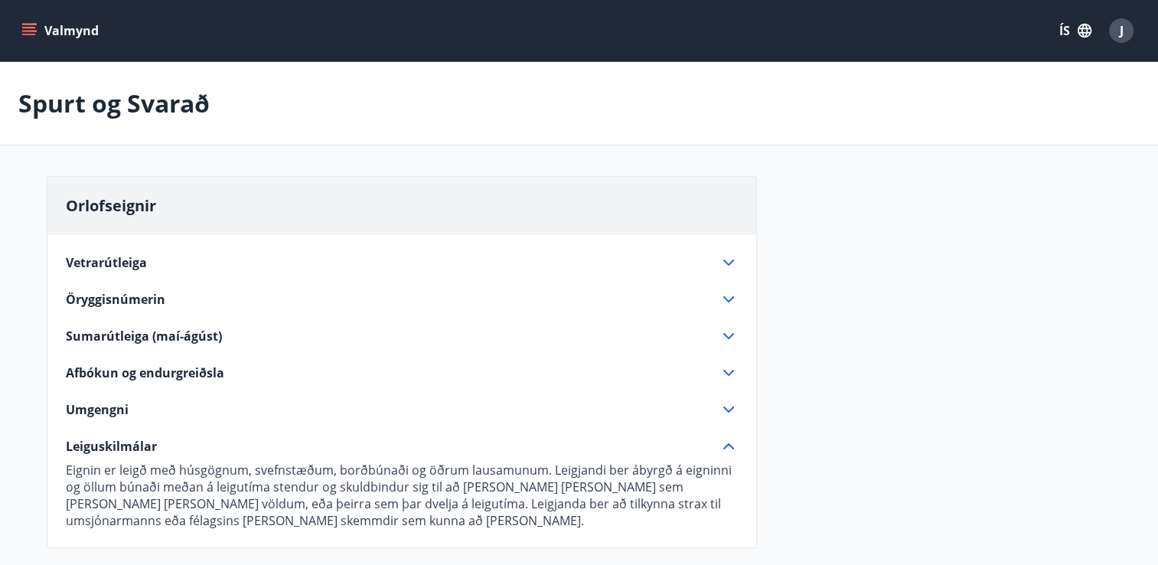
click at [726, 449] on icon at bounding box center [729, 446] width 18 height 18
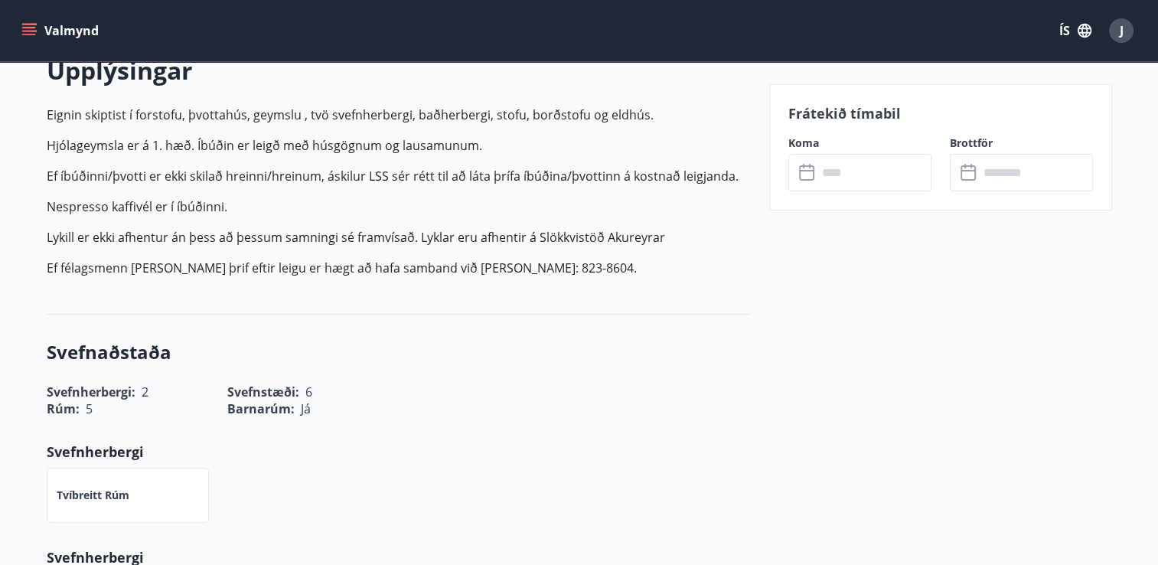
scroll to position [450, 0]
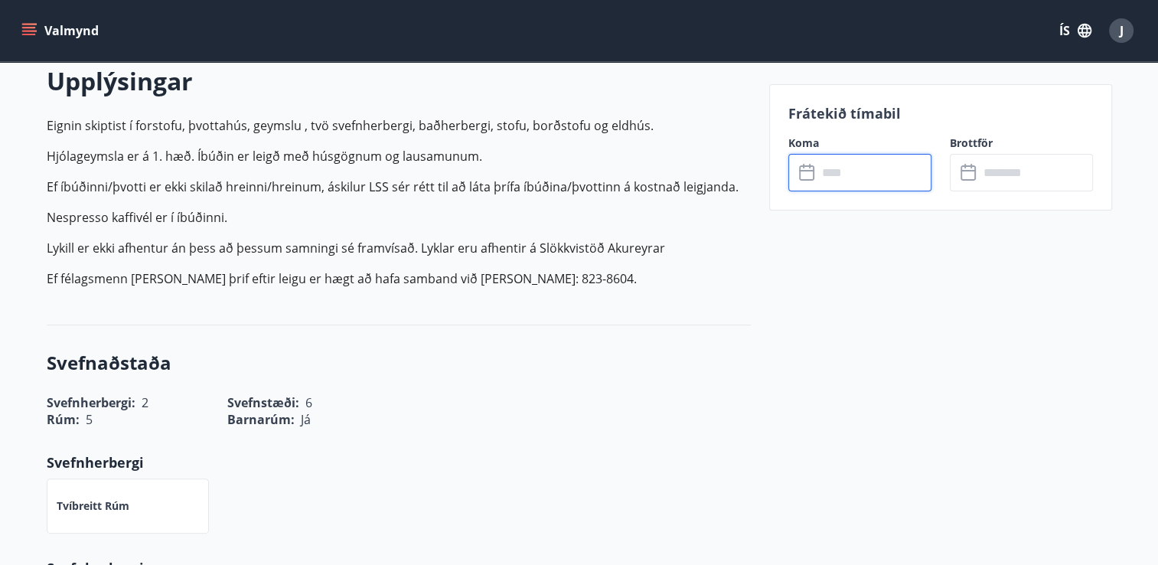
click at [830, 178] on input "text" at bounding box center [875, 173] width 114 height 38
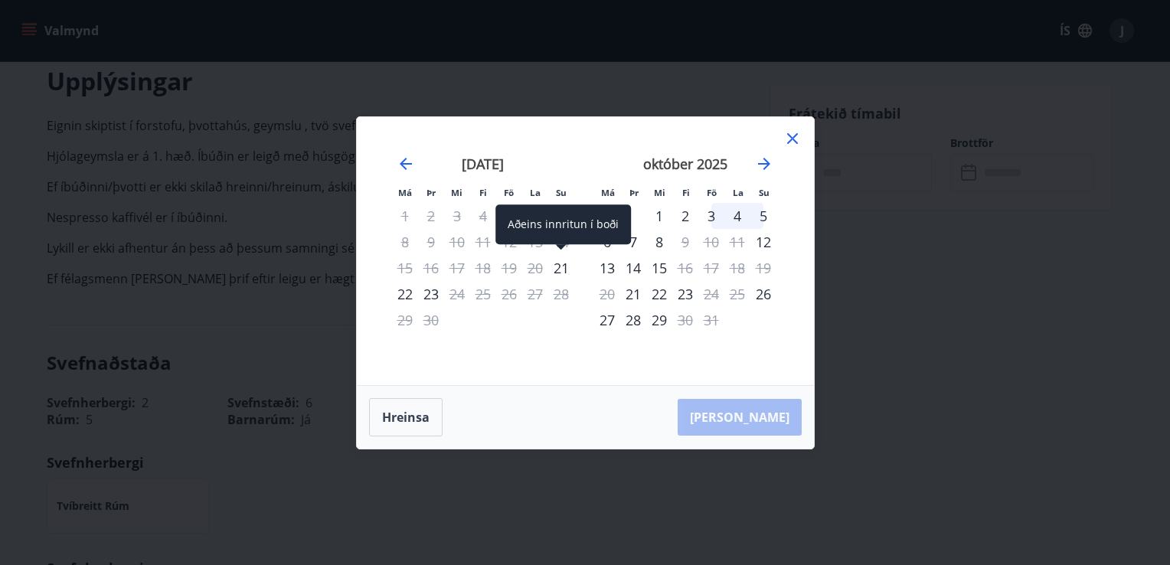
click at [562, 265] on div "21" at bounding box center [561, 268] width 26 height 26
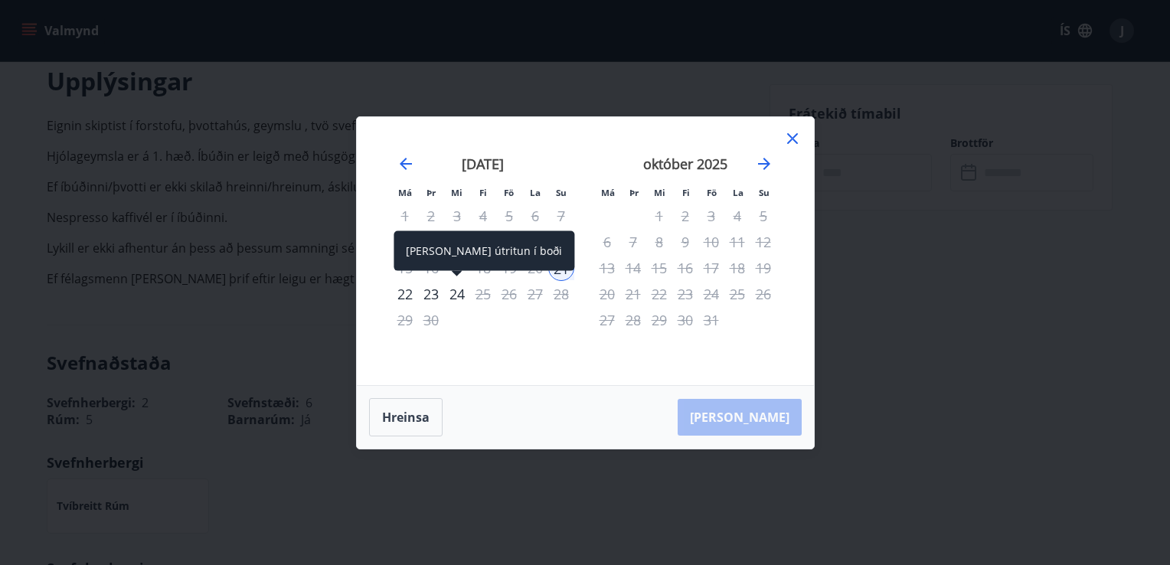
click at [452, 292] on div "24" at bounding box center [457, 294] width 26 height 26
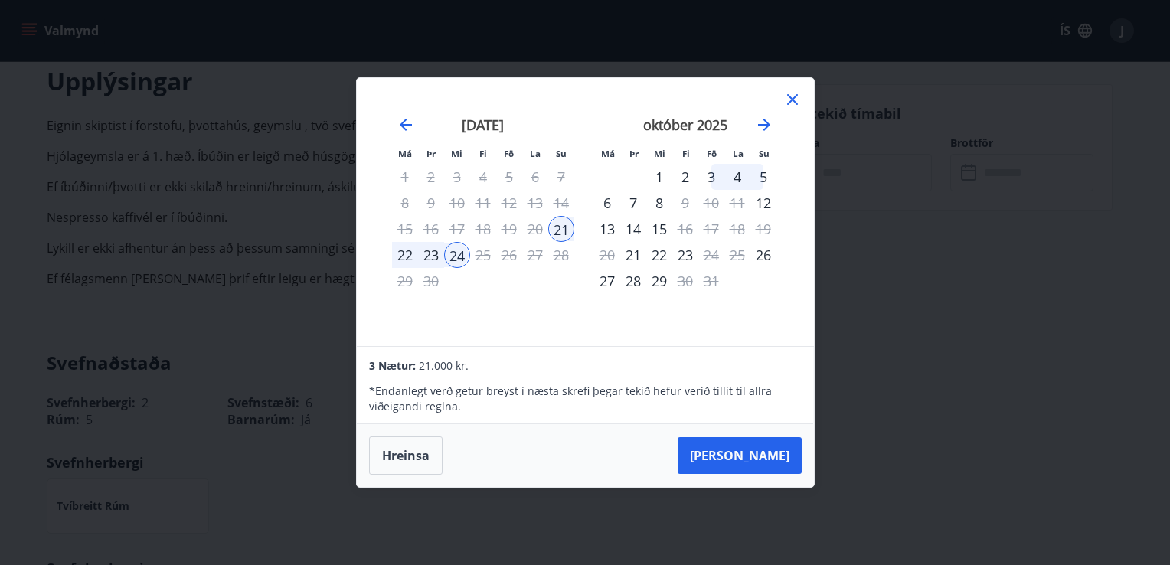
click at [411, 251] on div "22" at bounding box center [405, 255] width 26 height 26
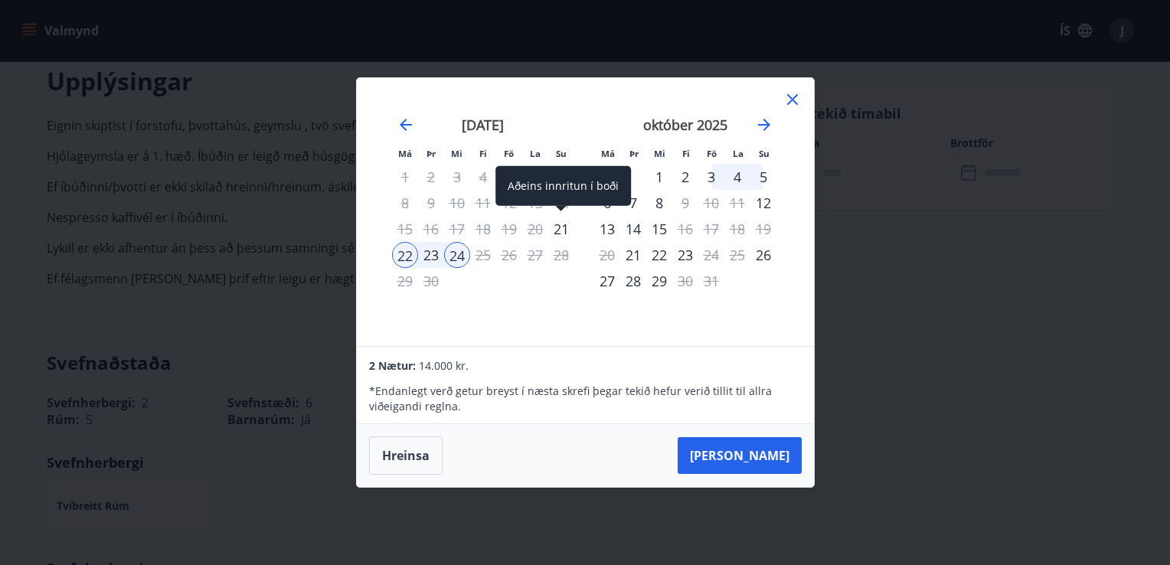
click at [561, 230] on div "21" at bounding box center [561, 229] width 26 height 26
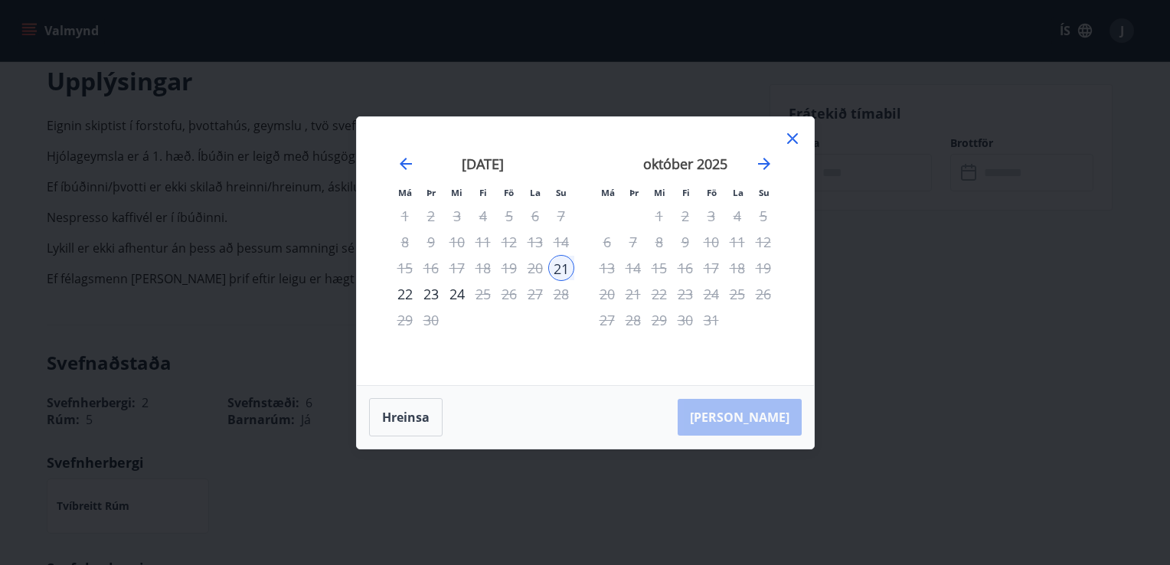
click at [399, 292] on div "22" at bounding box center [405, 294] width 26 height 26
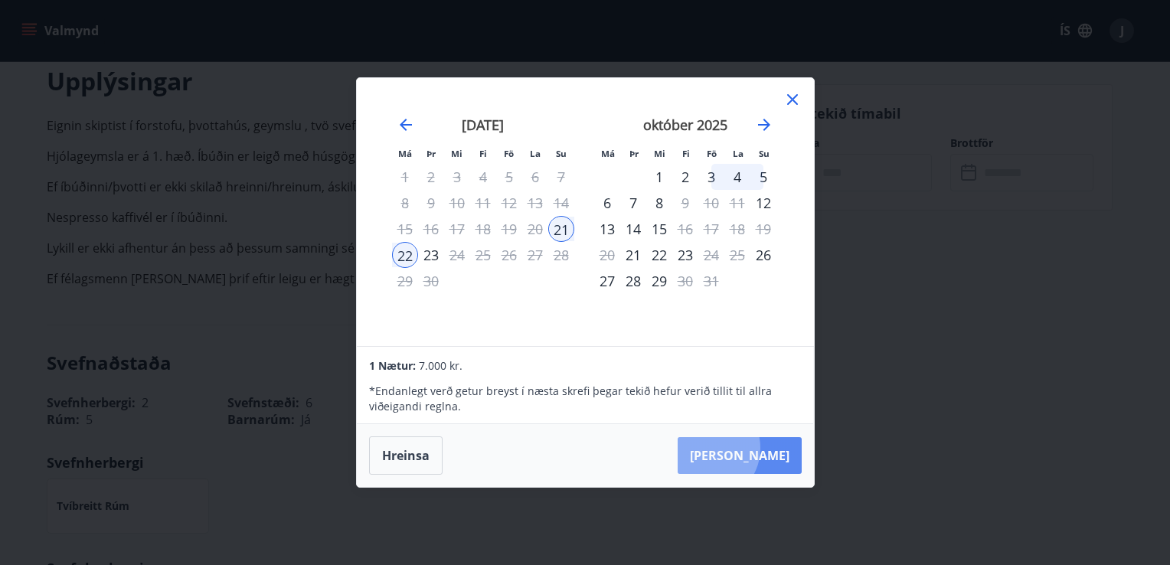
click at [753, 448] on button "[PERSON_NAME]" at bounding box center [739, 455] width 124 height 37
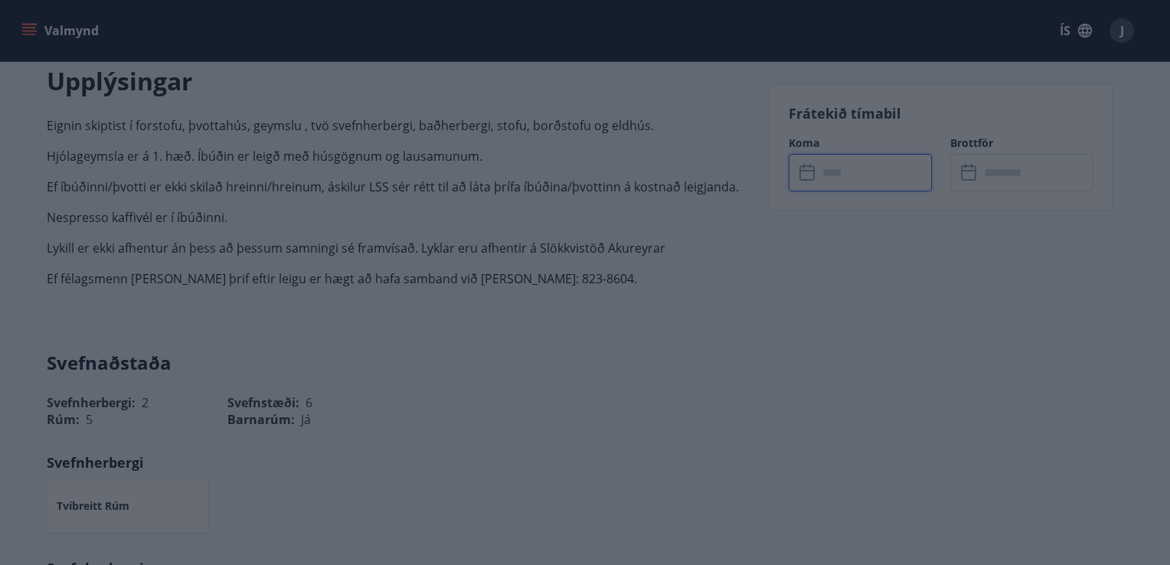
type input "******"
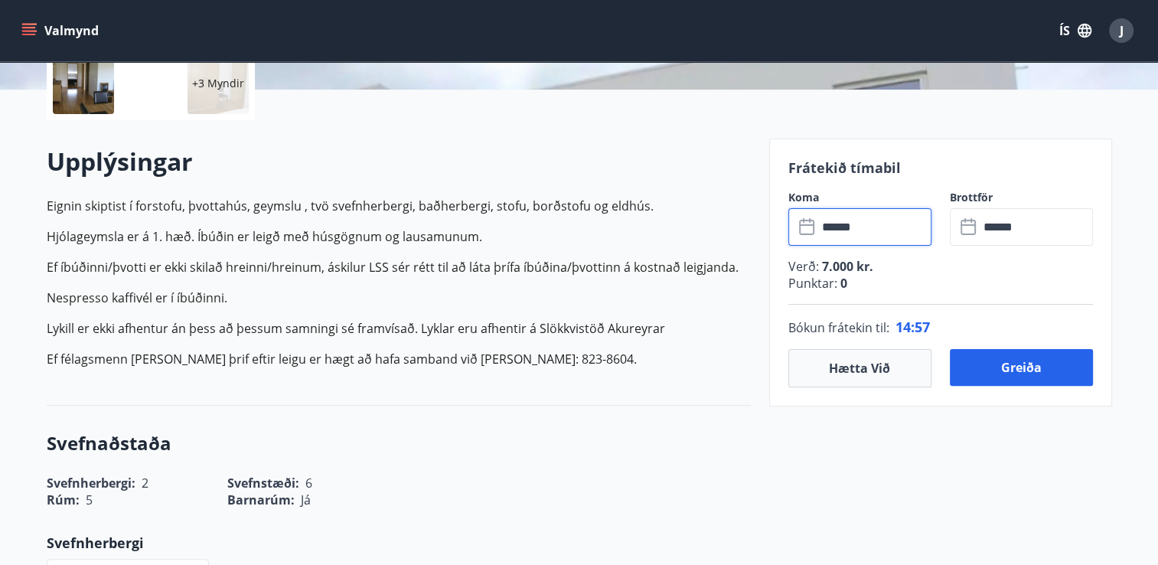
scroll to position [371, 0]
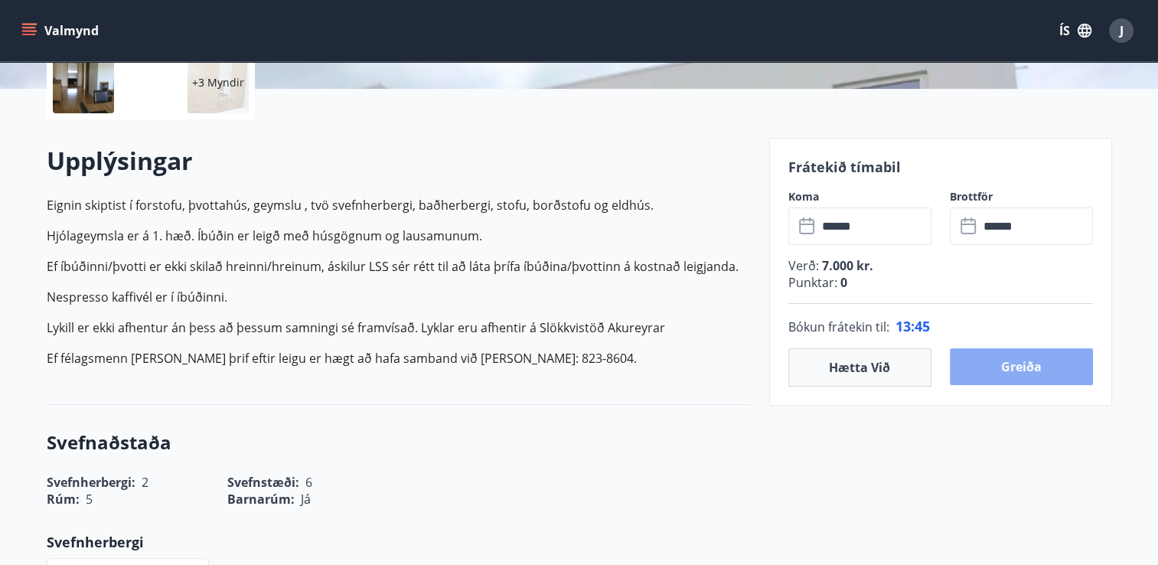
click at [1016, 367] on button "Greiða" at bounding box center [1021, 366] width 143 height 37
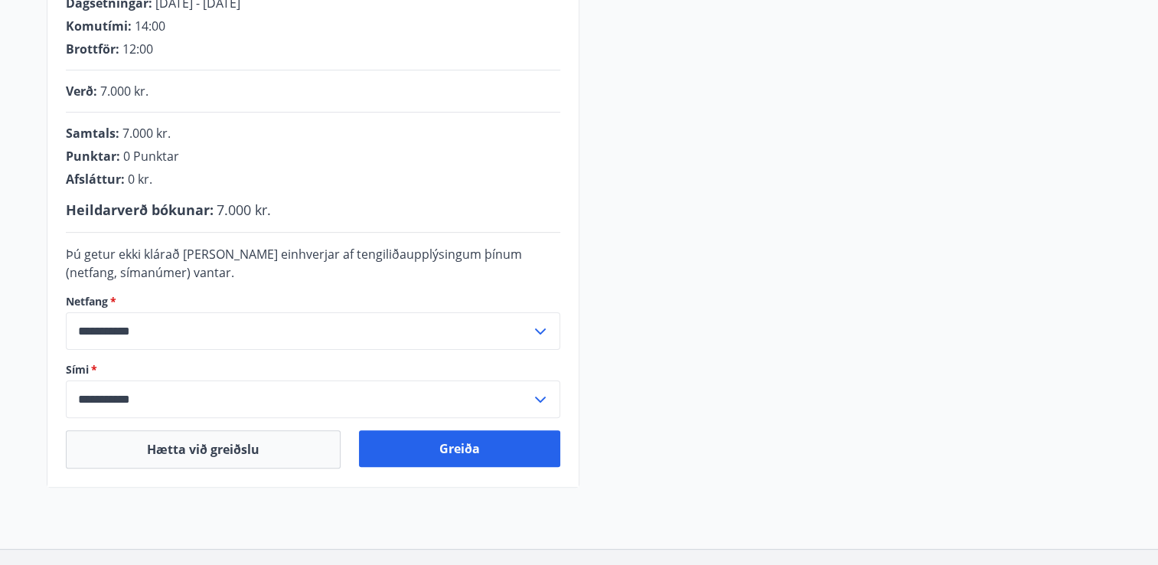
scroll to position [355, 0]
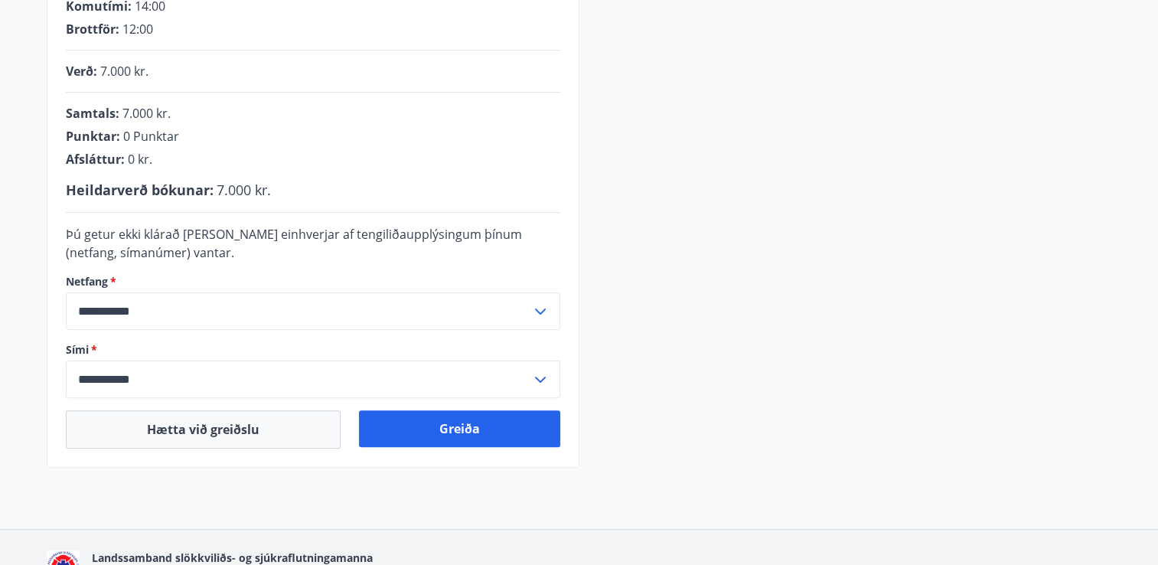
click at [181, 314] on input "**********" at bounding box center [298, 311] width 465 height 38
click at [632, 312] on div "**********" at bounding box center [580, 169] width 1066 height 596
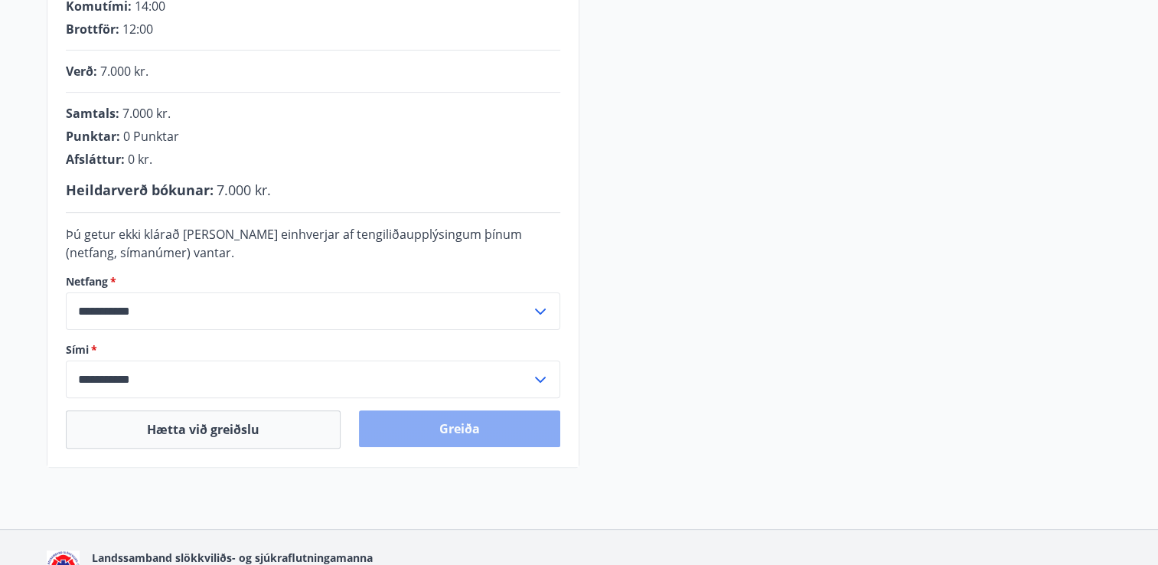
click at [435, 426] on button "Greiða" at bounding box center [459, 428] width 201 height 37
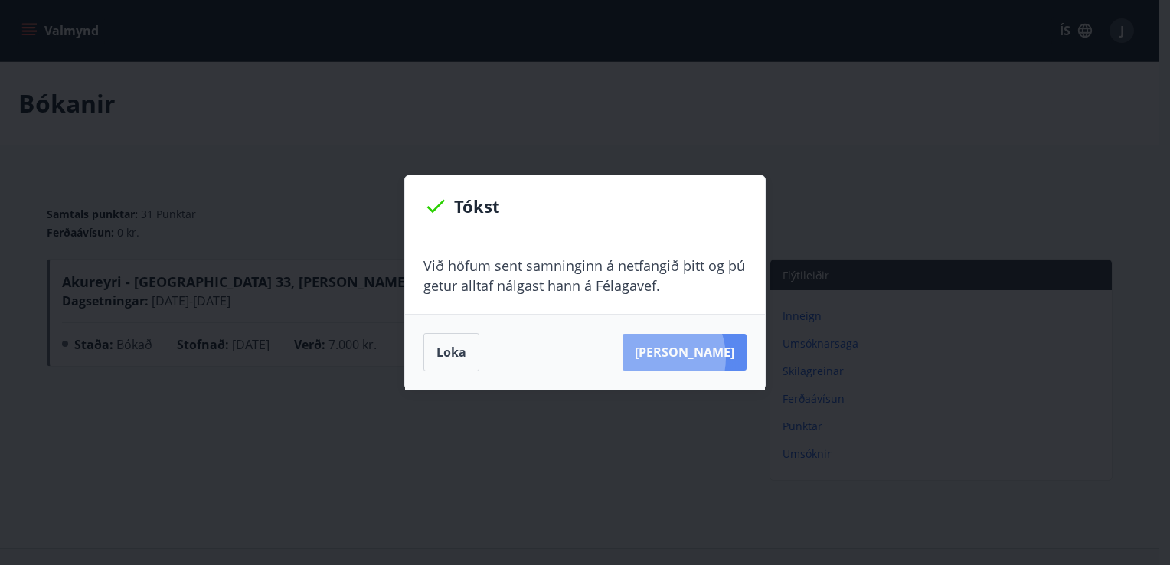
click at [675, 357] on button "[PERSON_NAME]" at bounding box center [684, 352] width 124 height 37
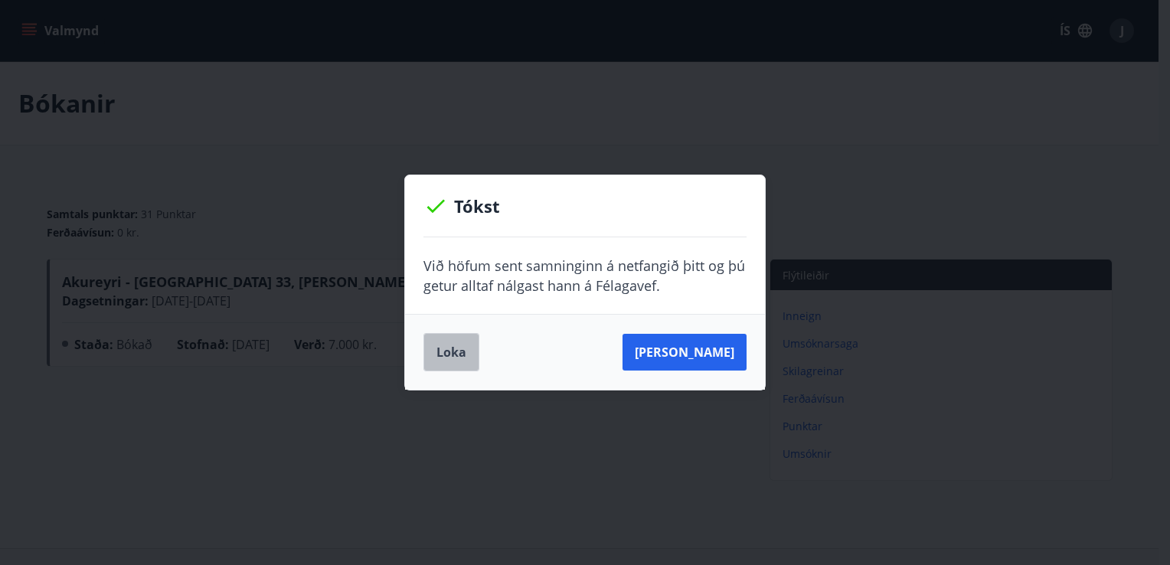
click at [453, 350] on button "Loka" at bounding box center [451, 352] width 56 height 38
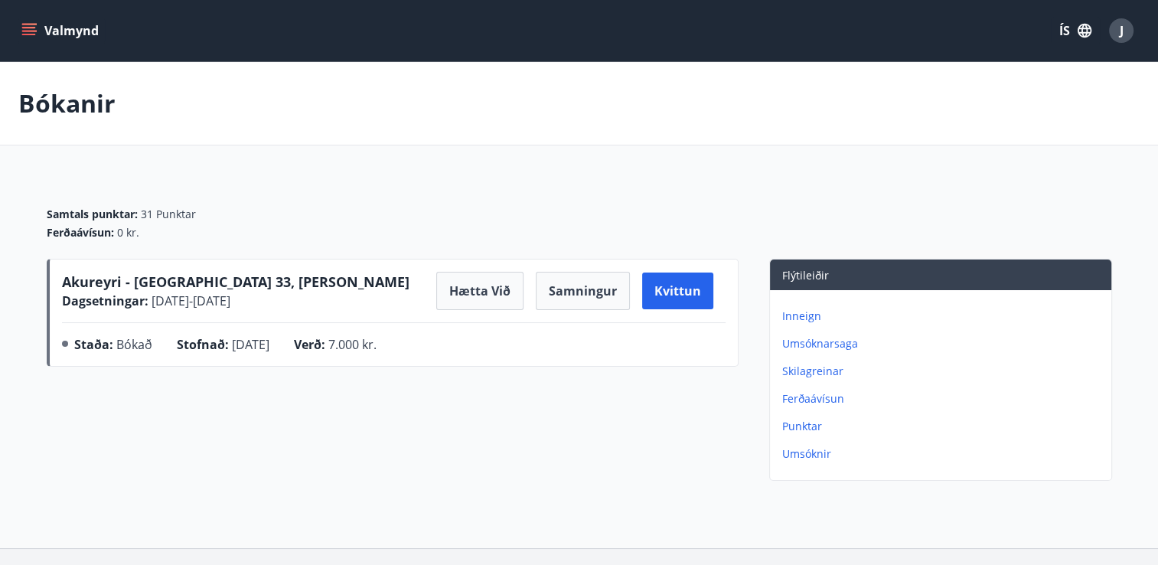
click at [32, 24] on icon "menu" at bounding box center [30, 25] width 17 height 2
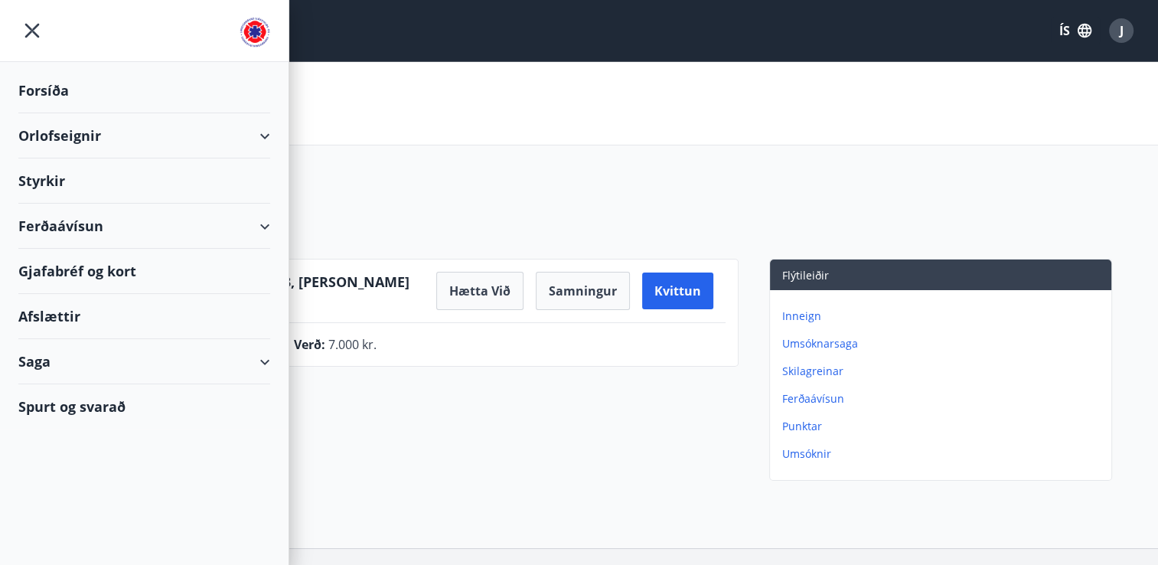
click at [89, 141] on div "Orlofseignir" at bounding box center [144, 135] width 252 height 45
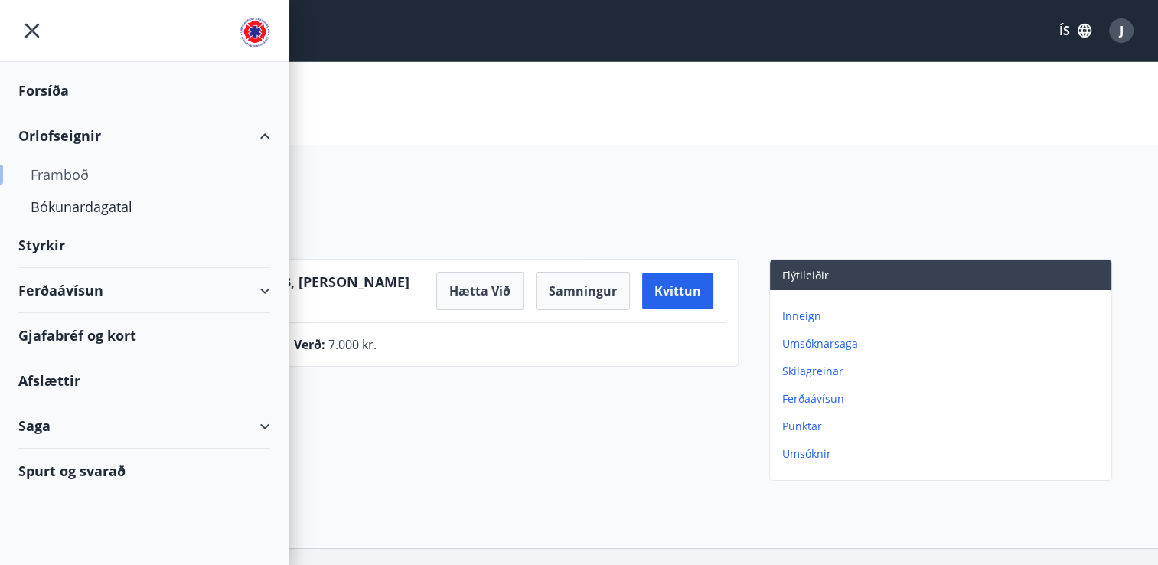
click at [86, 179] on div "Framboð" at bounding box center [144, 174] width 227 height 32
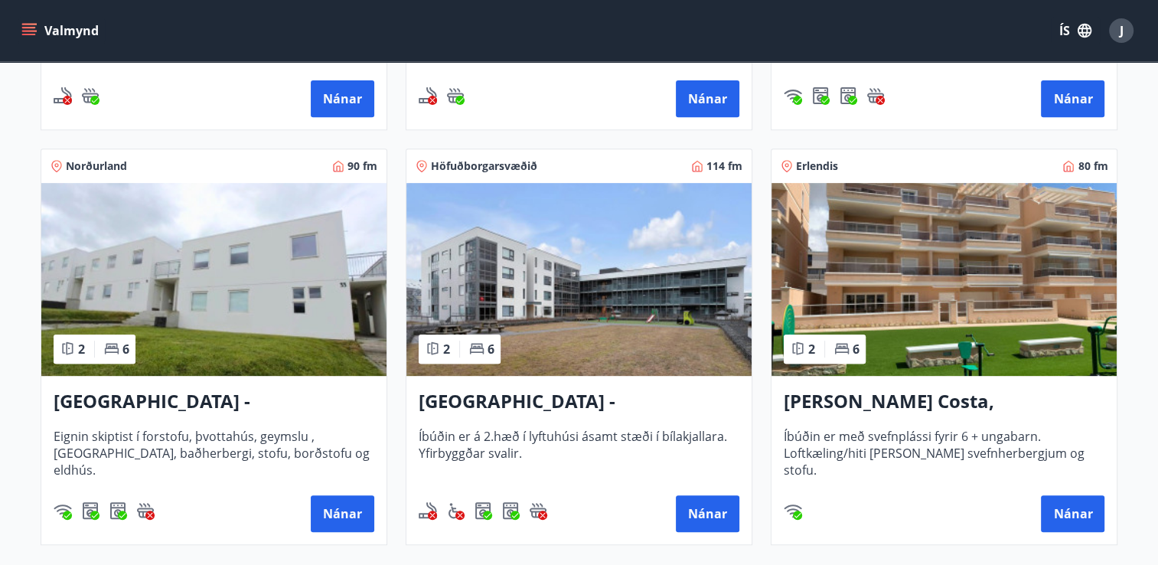
scroll to position [619, 0]
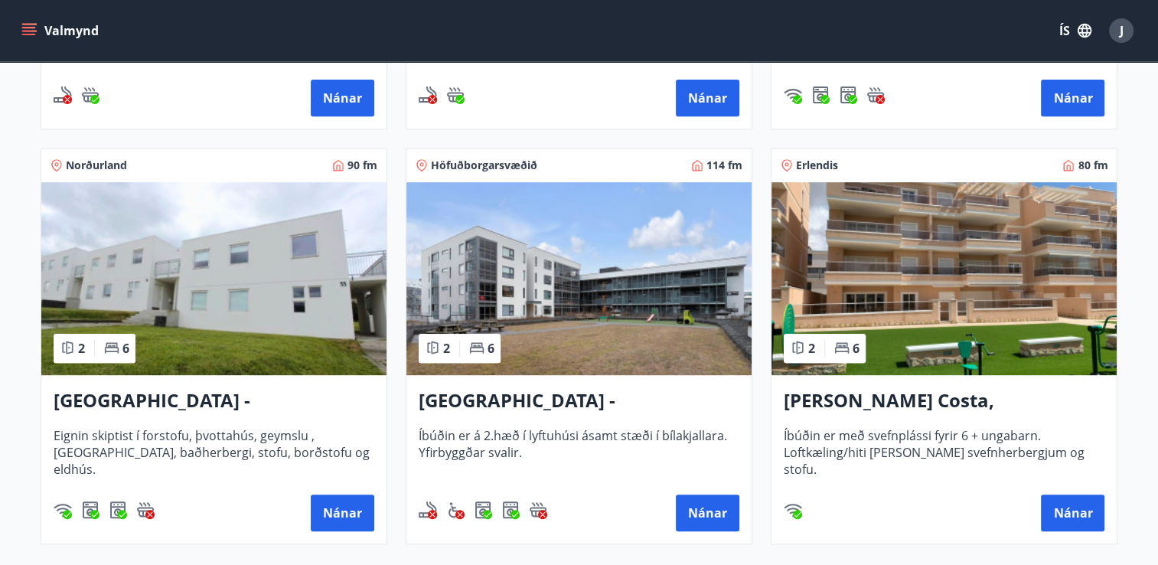
click at [895, 402] on h3 "[PERSON_NAME] Costa, [GEOGRAPHIC_DATA]" at bounding box center [944, 401] width 321 height 28
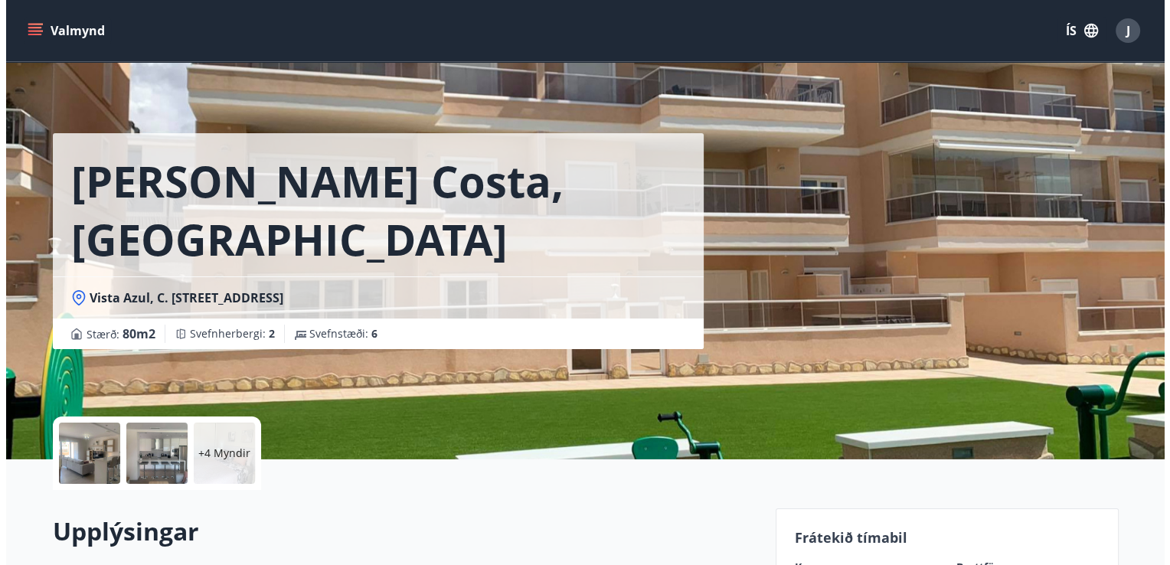
scroll to position [211, 0]
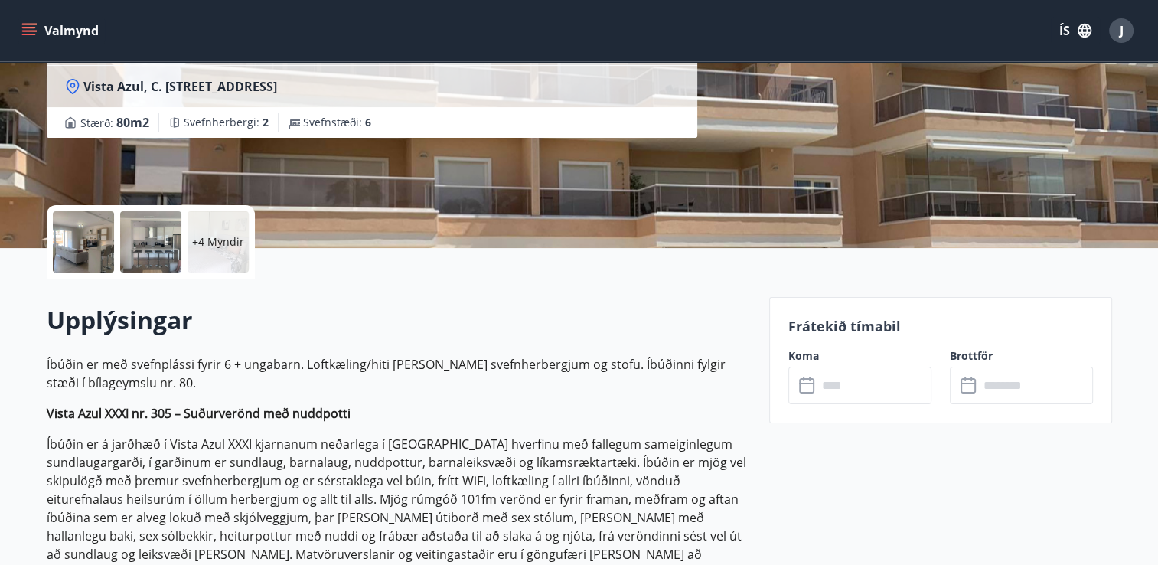
click at [139, 256] on div at bounding box center [150, 241] width 61 height 61
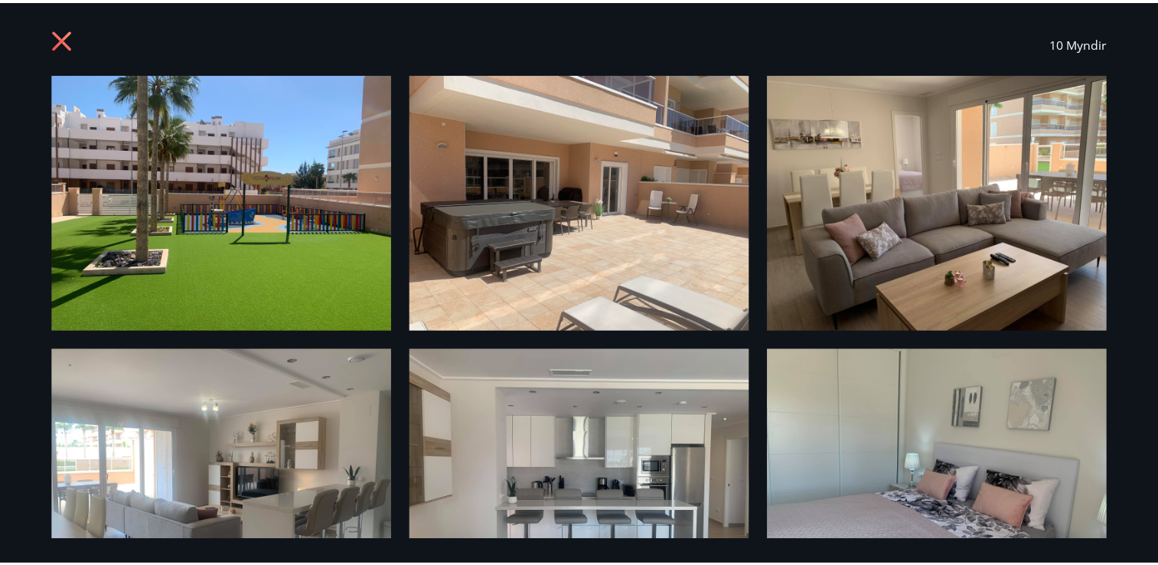
scroll to position [0, 0]
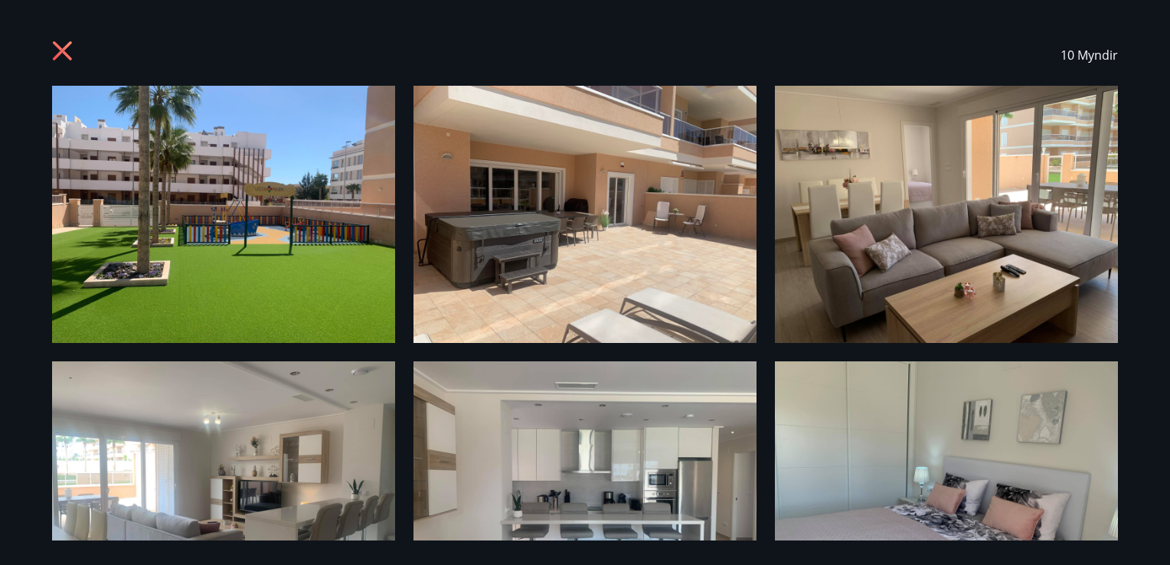
click at [64, 54] on icon at bounding box center [64, 53] width 24 height 24
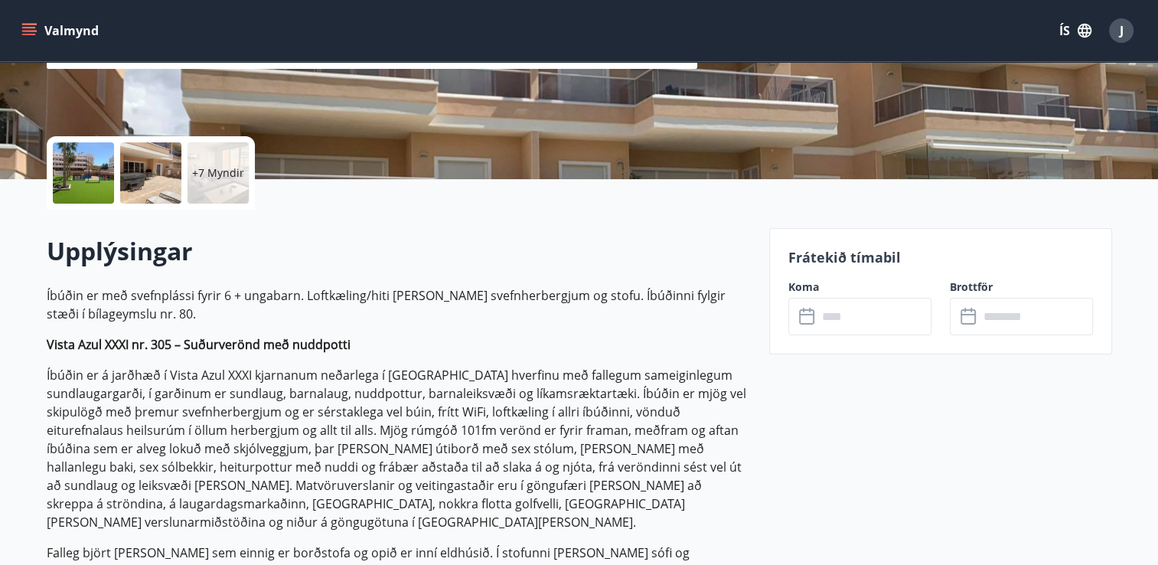
scroll to position [285, 0]
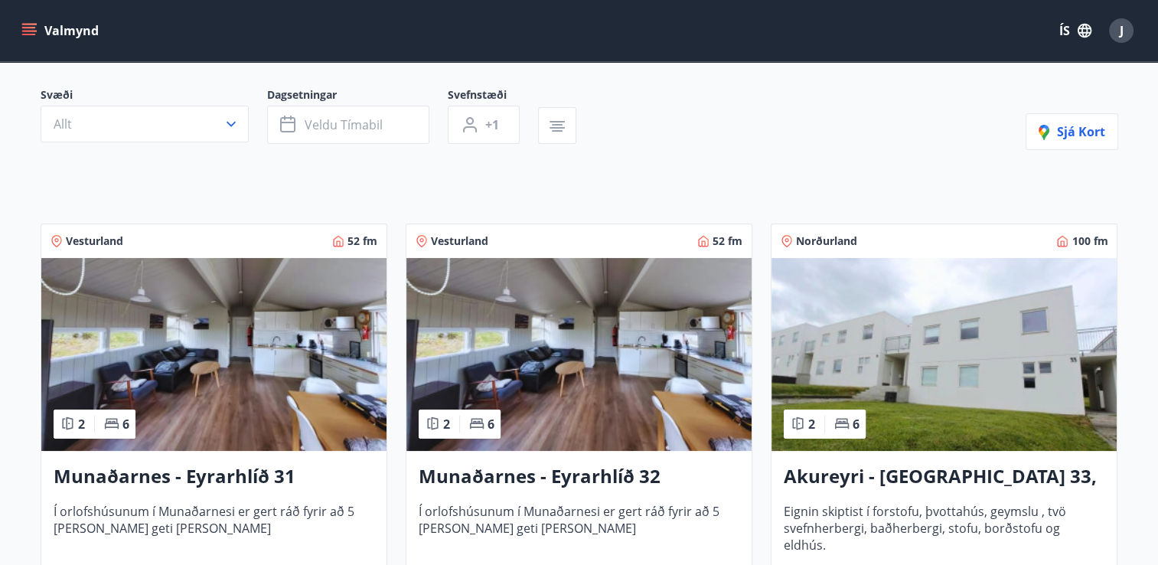
scroll to position [119, 0]
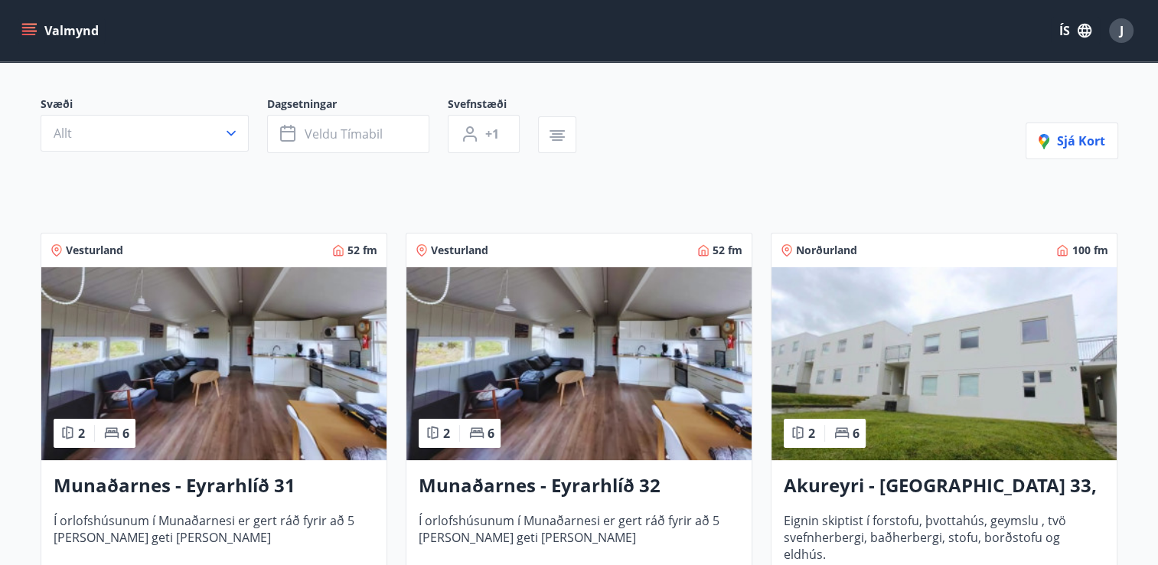
click at [899, 486] on h3 "Akureyri - [GEOGRAPHIC_DATA] 33, [PERSON_NAME]" at bounding box center [944, 486] width 321 height 28
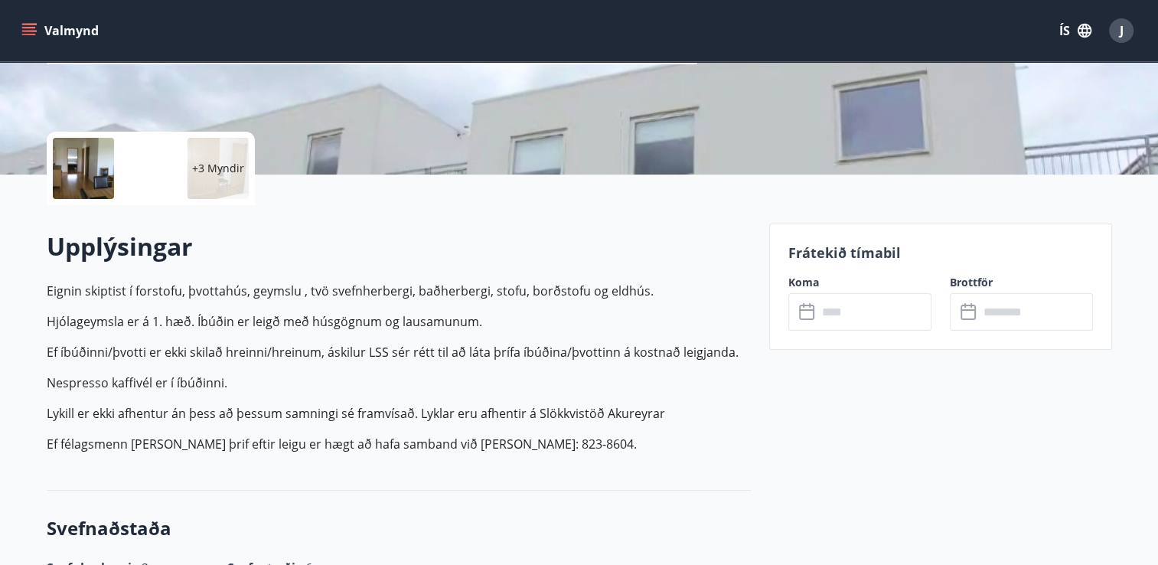
scroll to position [285, 0]
click at [842, 317] on input "text" at bounding box center [875, 312] width 114 height 38
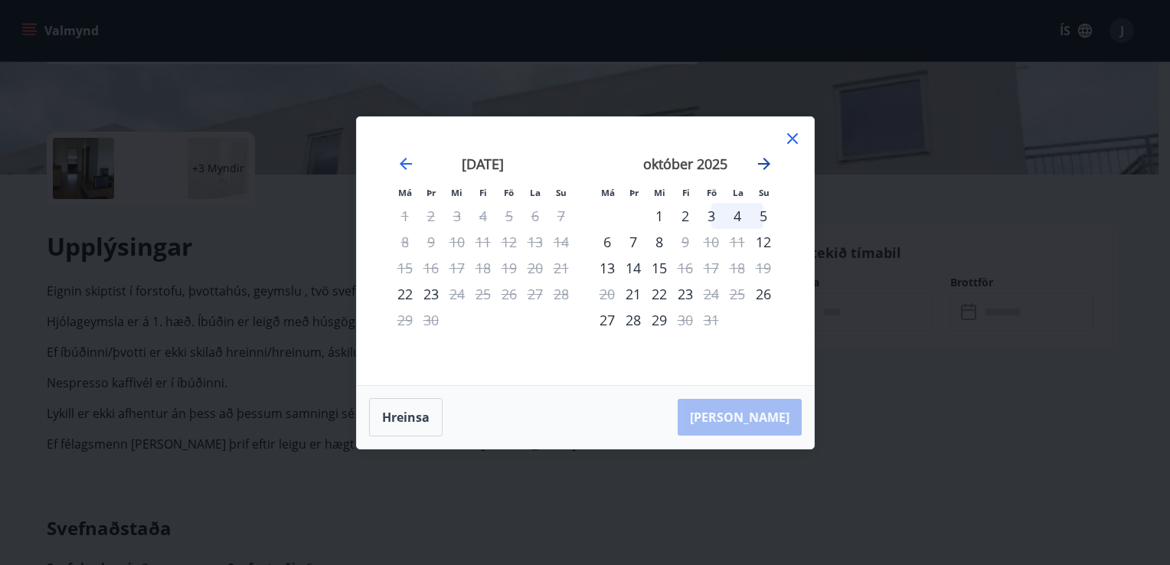
click at [764, 162] on icon "Move forward to switch to the next month." at bounding box center [764, 164] width 18 height 18
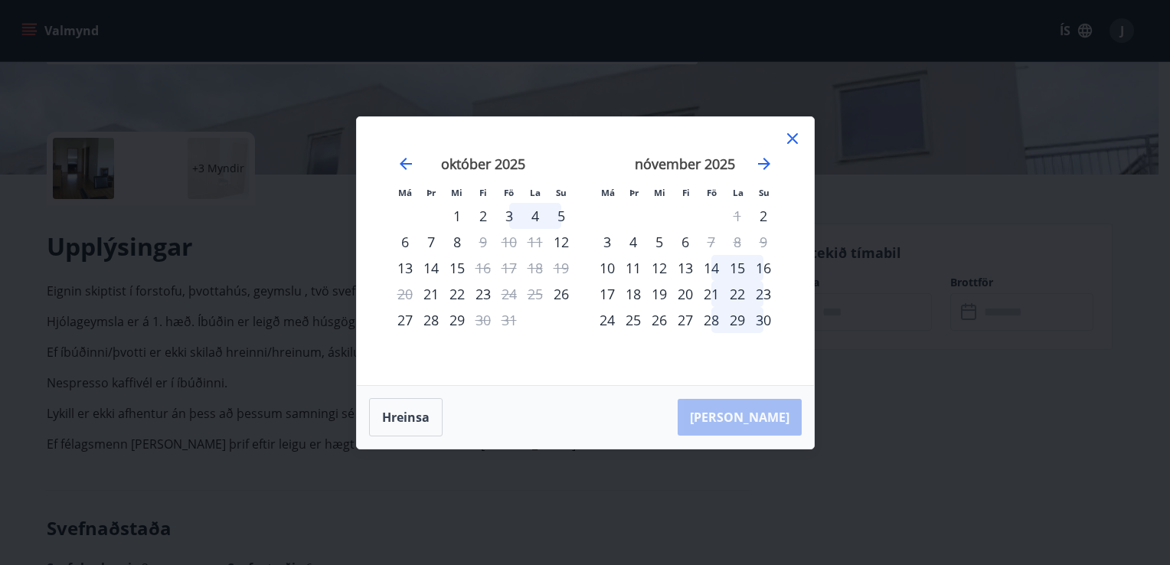
click at [409, 318] on div "27" at bounding box center [405, 320] width 26 height 26
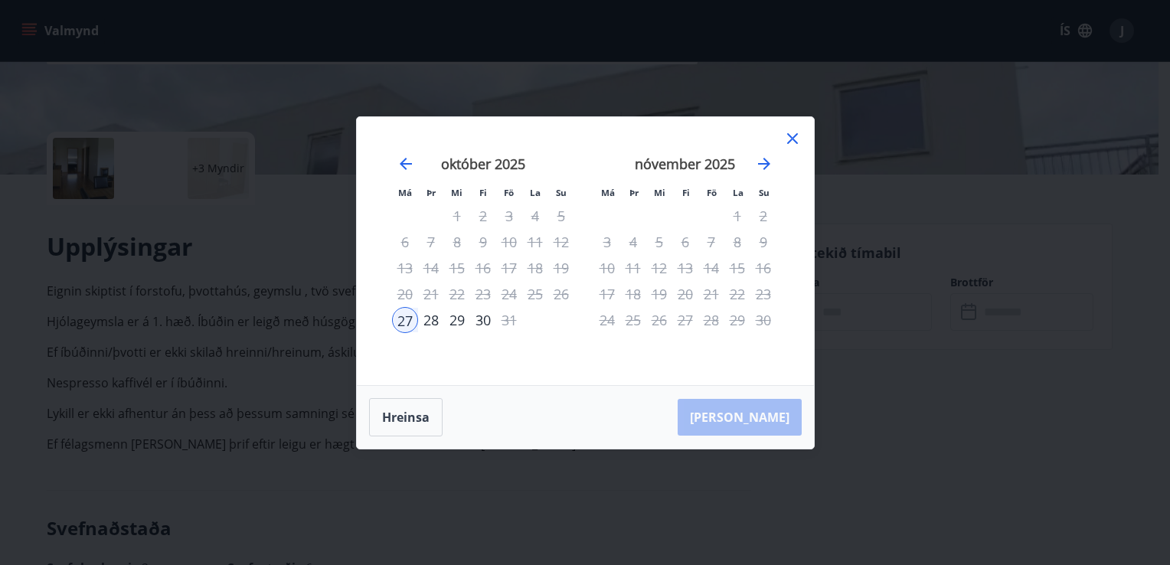
click at [429, 320] on div "28" at bounding box center [431, 320] width 26 height 26
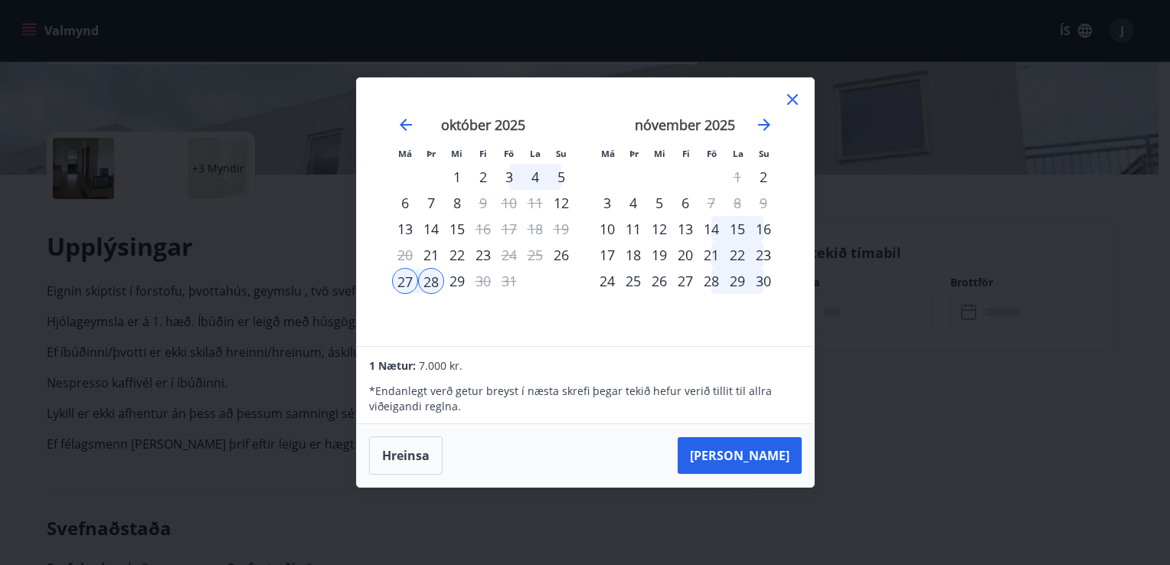
click at [787, 101] on icon at bounding box center [792, 99] width 18 height 18
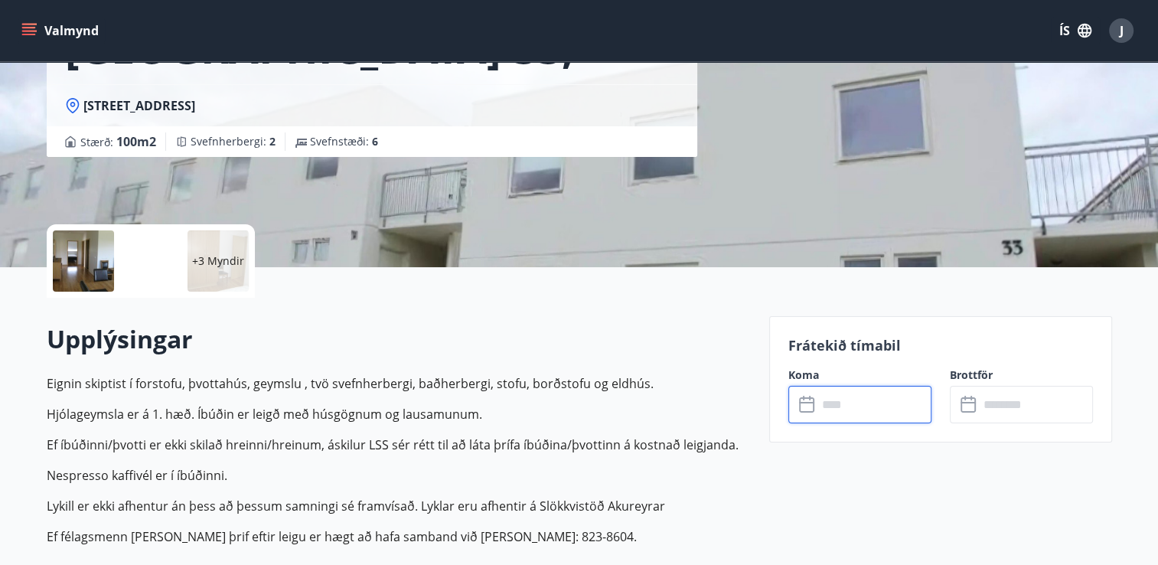
scroll to position [193, 0]
click at [219, 251] on div "+3 Myndir" at bounding box center [218, 260] width 61 height 61
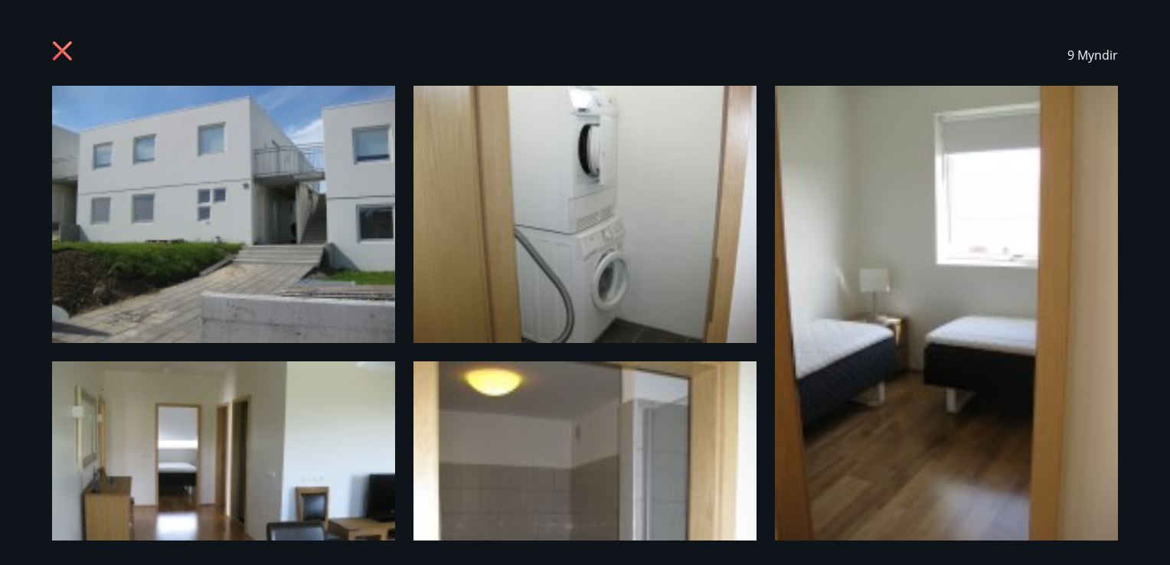
click at [219, 251] on img at bounding box center [223, 214] width 343 height 257
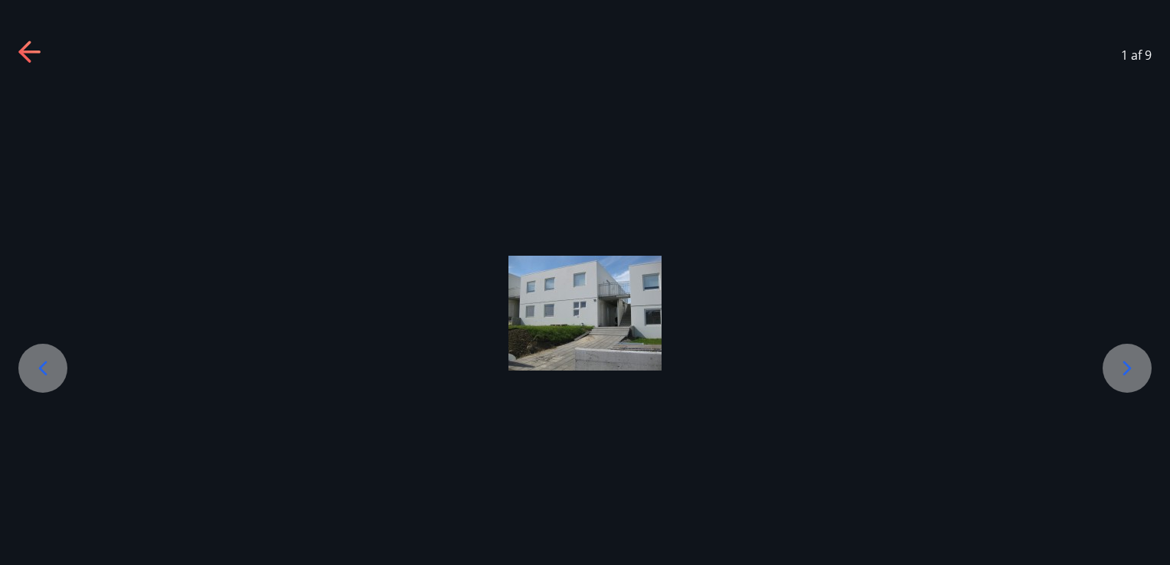
click at [1113, 357] on div at bounding box center [1126, 368] width 49 height 49
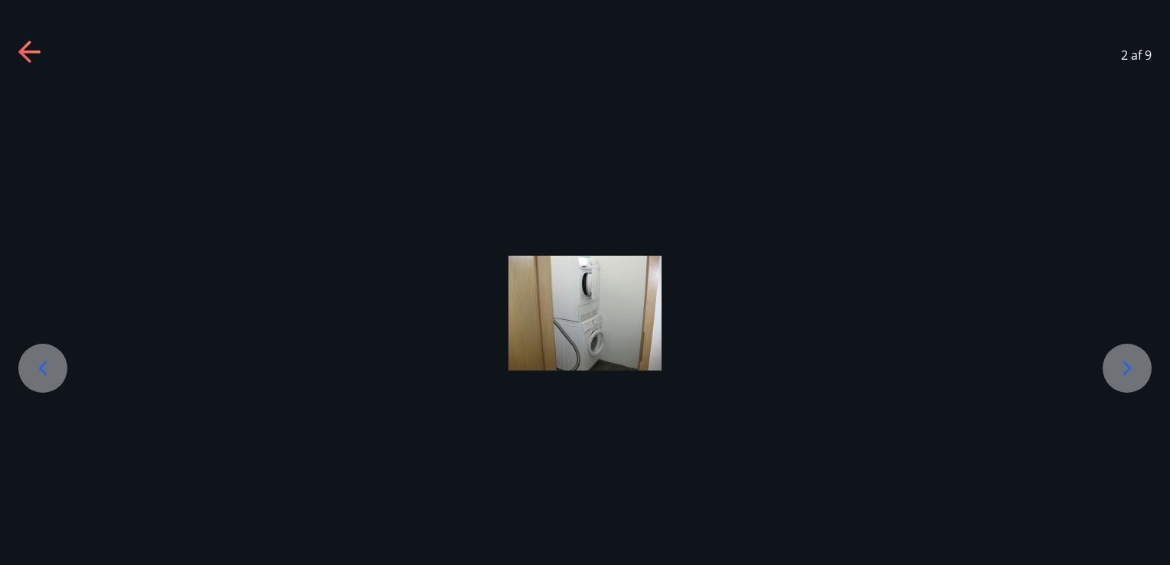
click at [1113, 357] on div at bounding box center [1126, 368] width 49 height 49
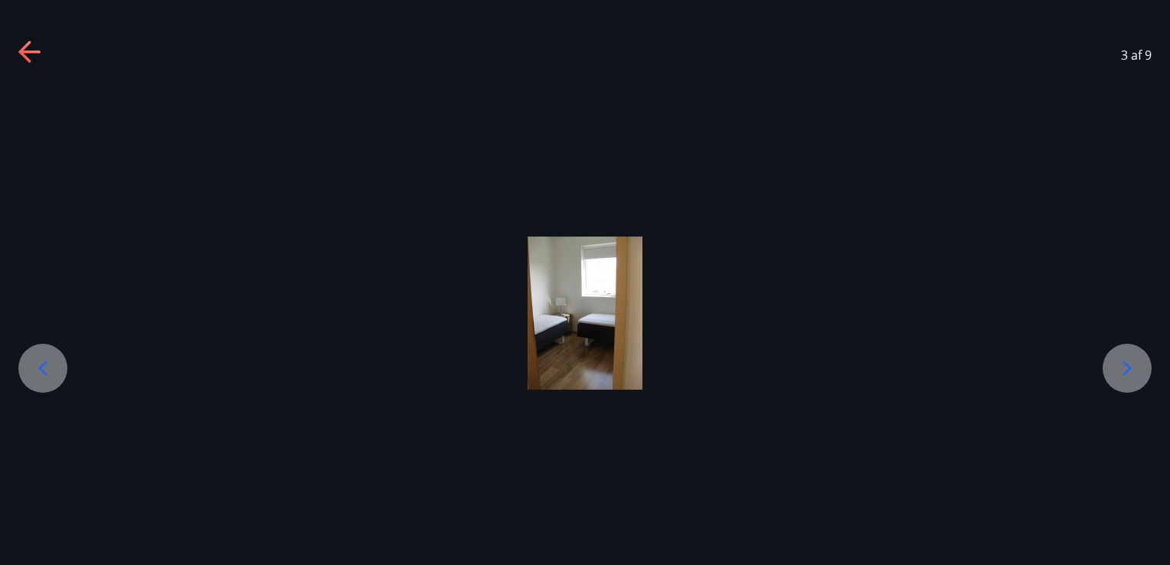
click at [1113, 357] on div at bounding box center [1126, 368] width 49 height 49
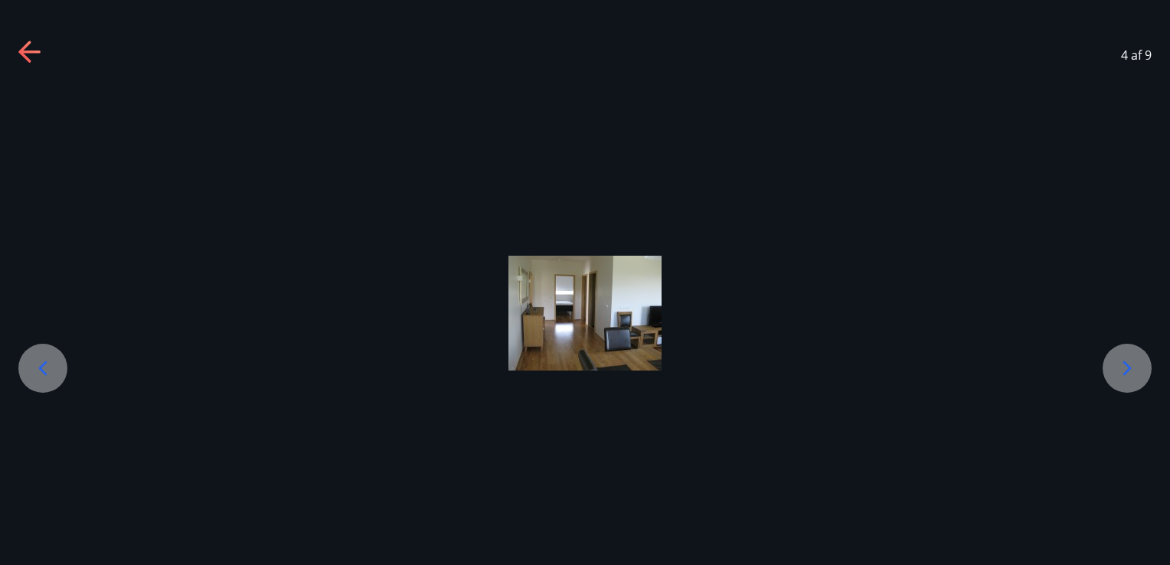
click at [1113, 357] on div at bounding box center [1126, 368] width 49 height 49
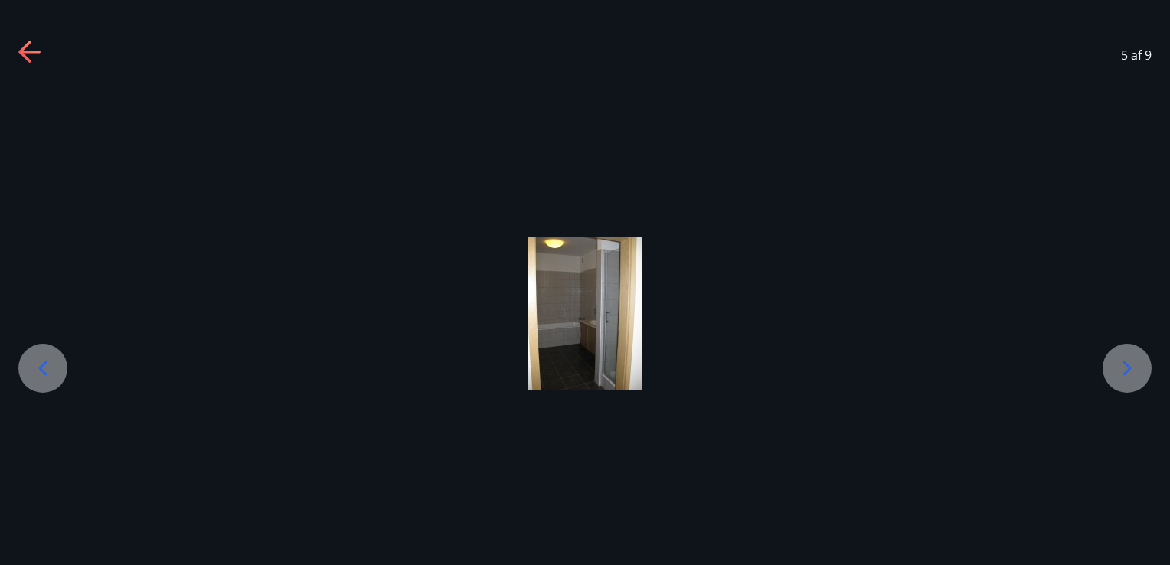
click at [1113, 357] on div at bounding box center [1126, 368] width 49 height 49
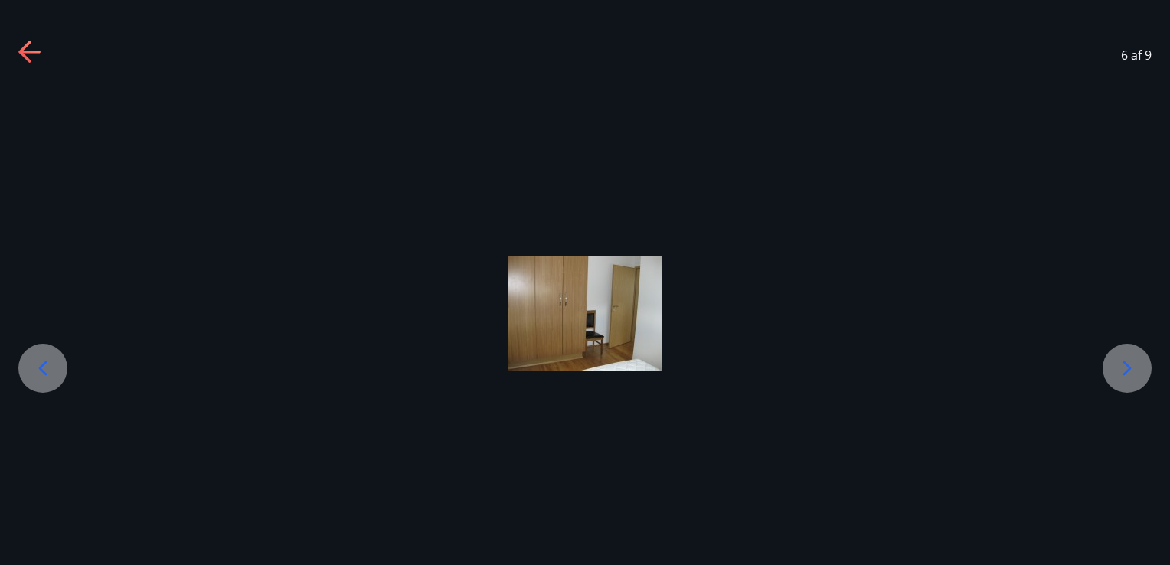
click at [1113, 357] on div at bounding box center [1126, 368] width 49 height 49
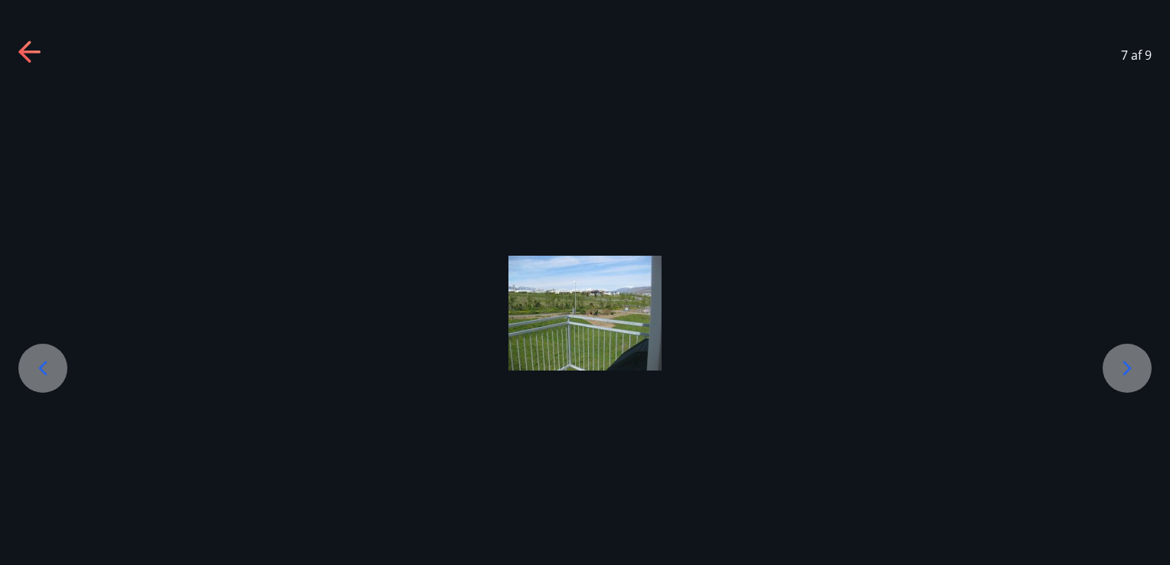
click at [1113, 357] on div at bounding box center [1126, 368] width 49 height 49
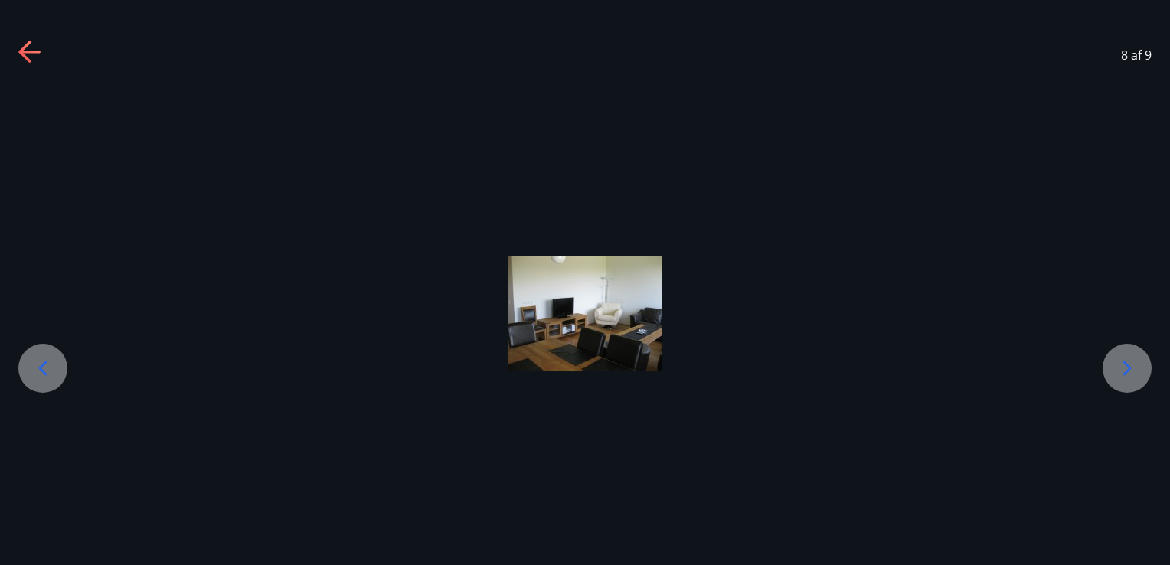
click at [1127, 363] on icon at bounding box center [1127, 368] width 24 height 24
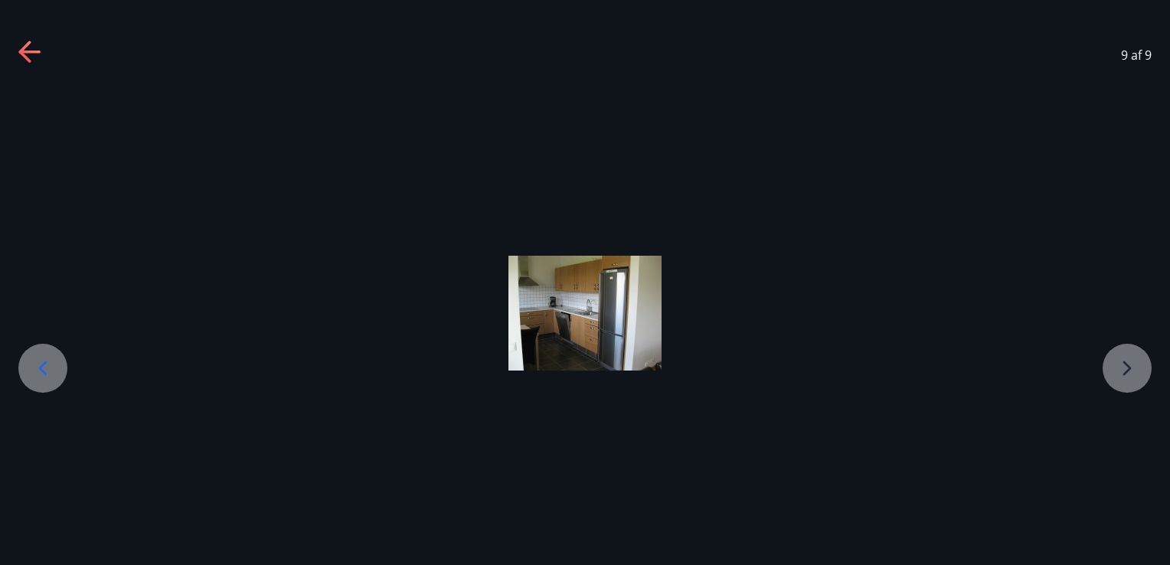
click at [23, 53] on icon at bounding box center [24, 51] width 12 height 21
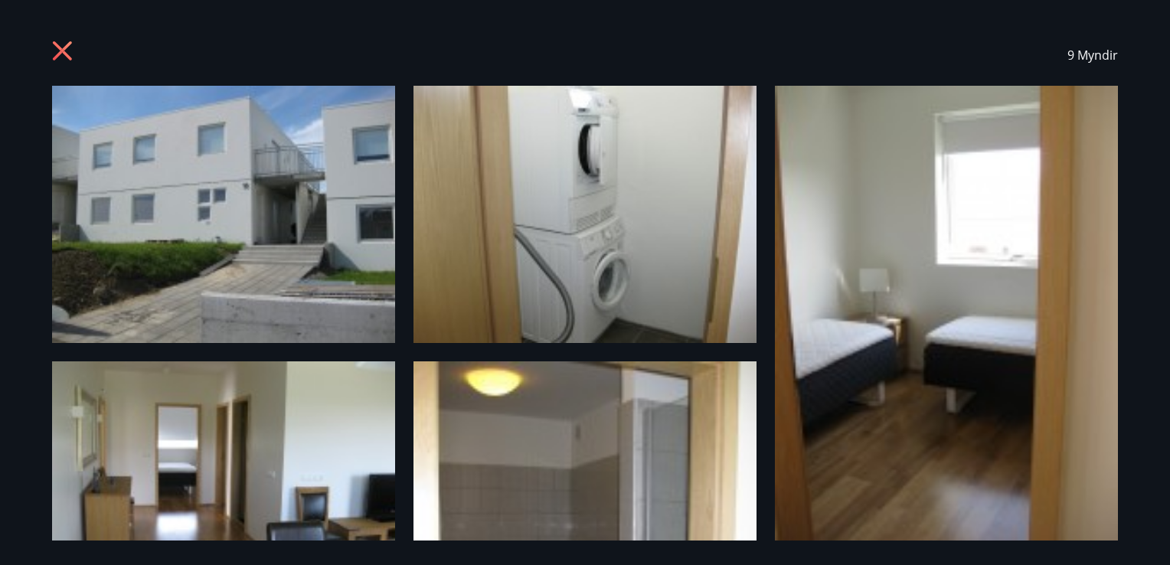
click at [61, 57] on icon at bounding box center [64, 53] width 24 height 24
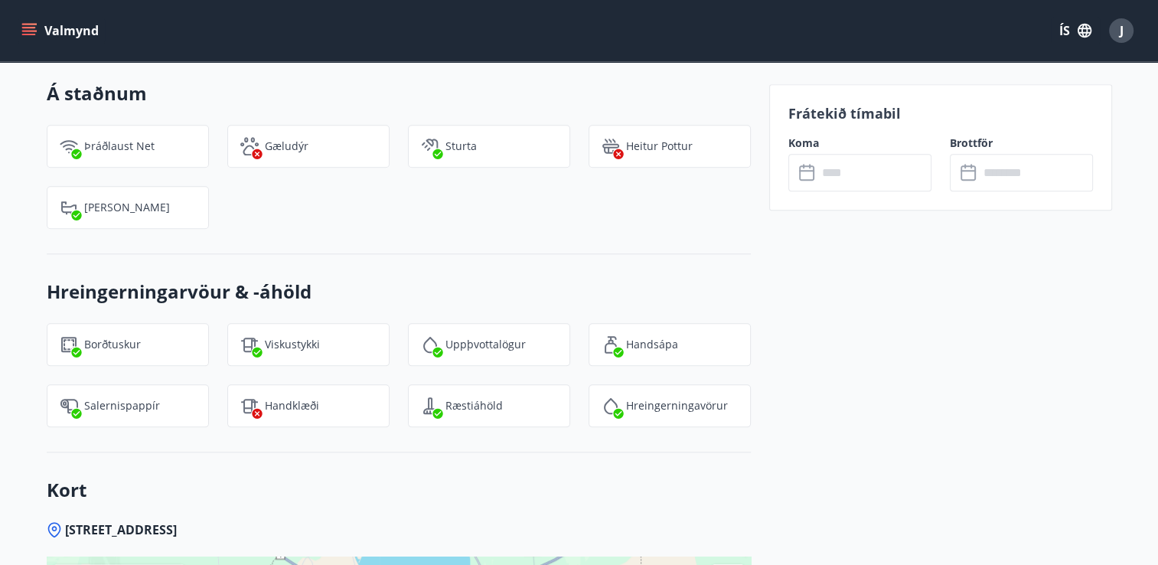
scroll to position [1607, 0]
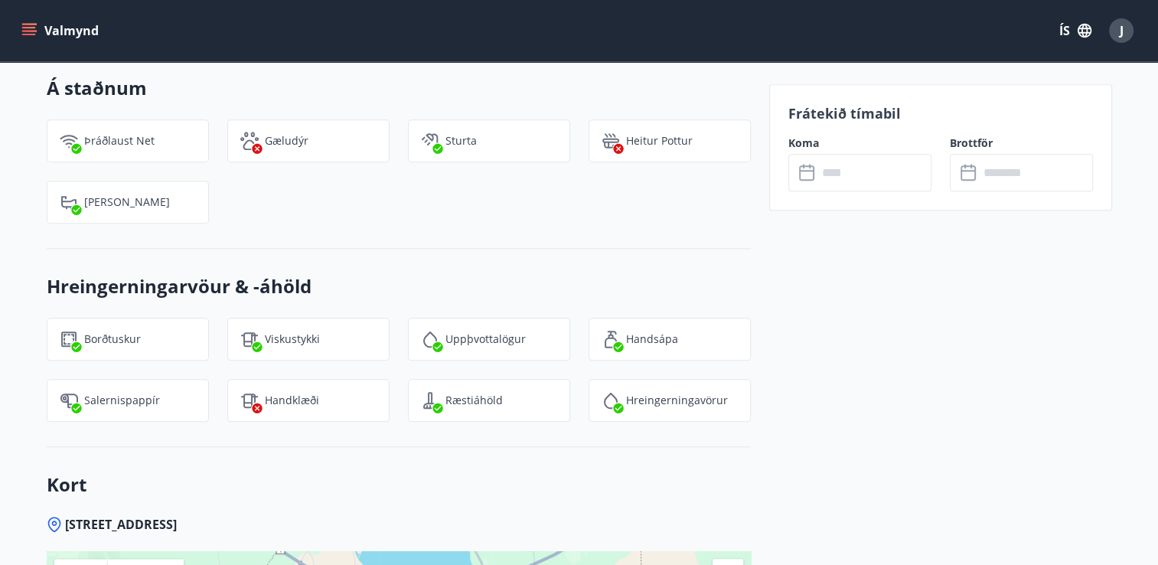
click at [384, 373] on div "Handklæði" at bounding box center [299, 391] width 181 height 61
